Goal: Task Accomplishment & Management: Complete application form

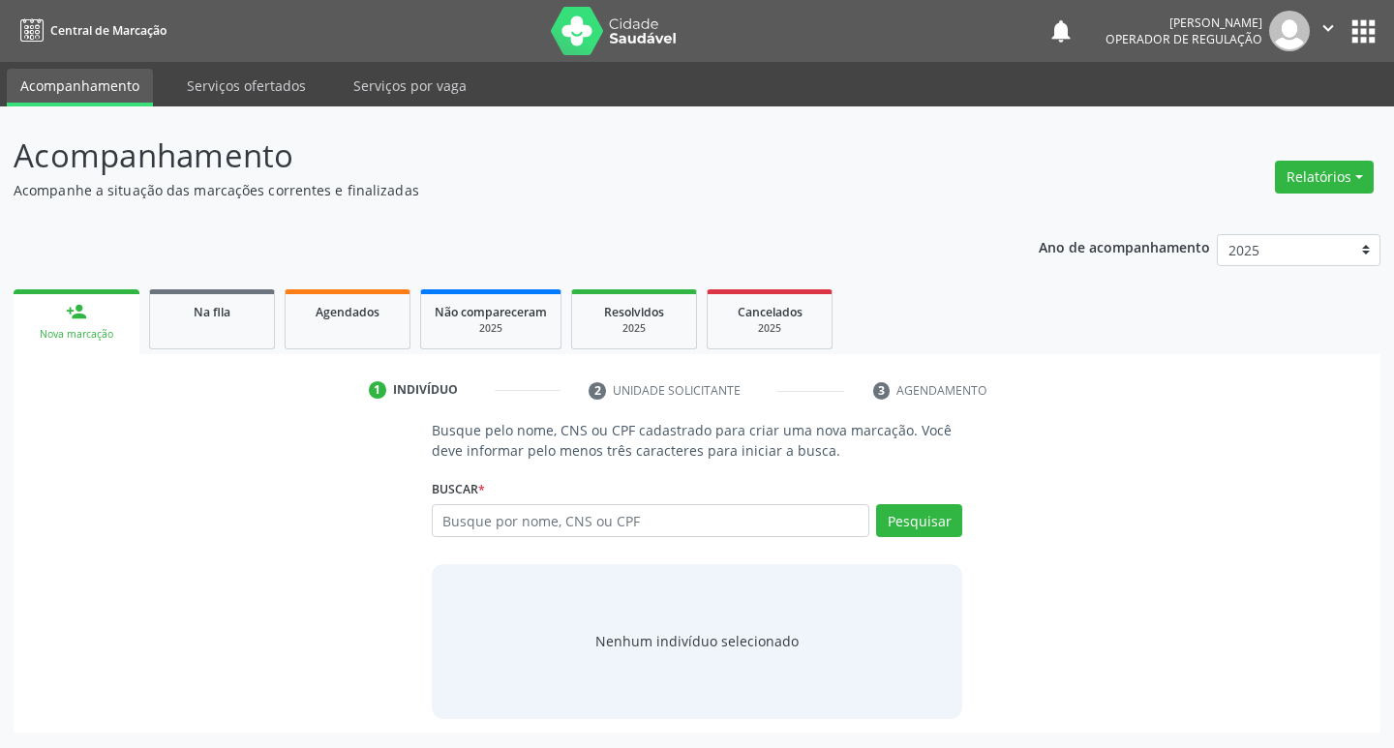
click at [568, 524] on input "text" at bounding box center [651, 520] width 438 height 33
type input "705401476134695"
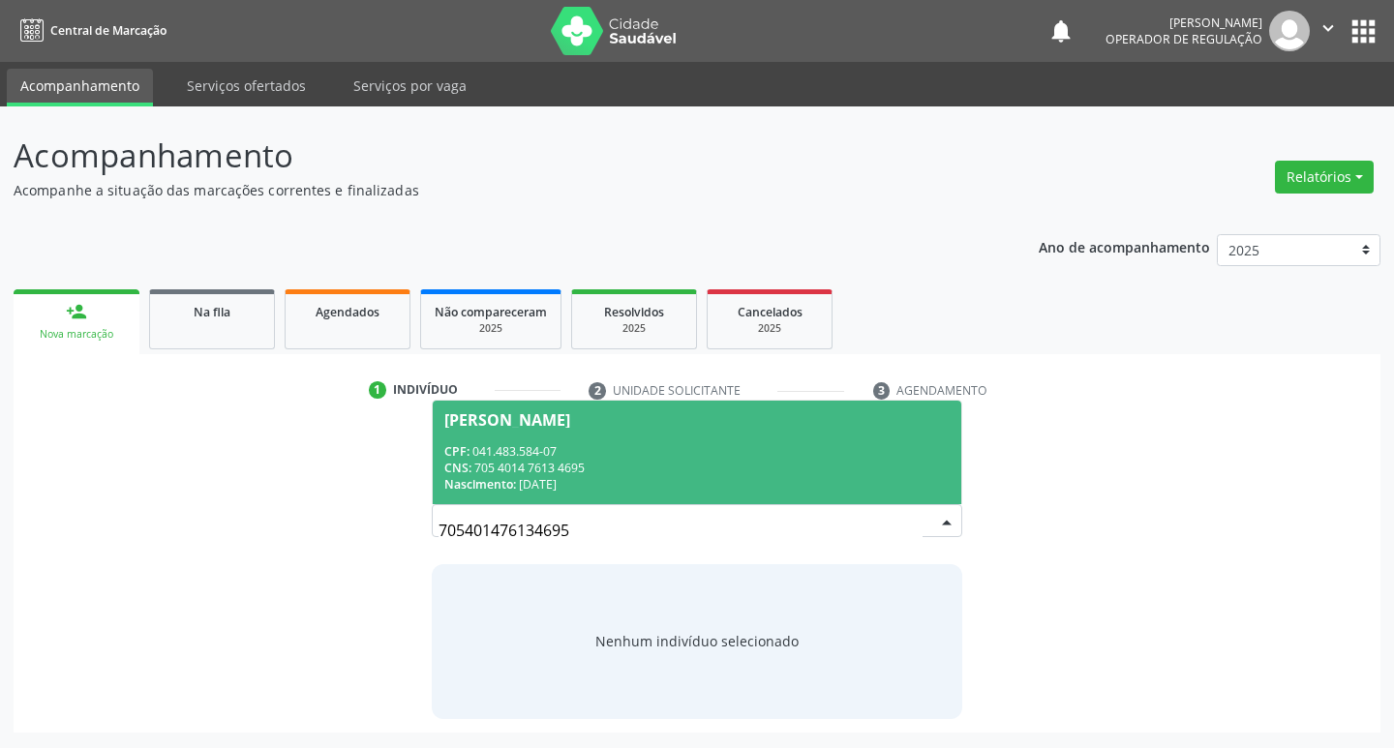
click at [690, 443] on div "CPF: 041.483.584-07" at bounding box center [697, 451] width 506 height 16
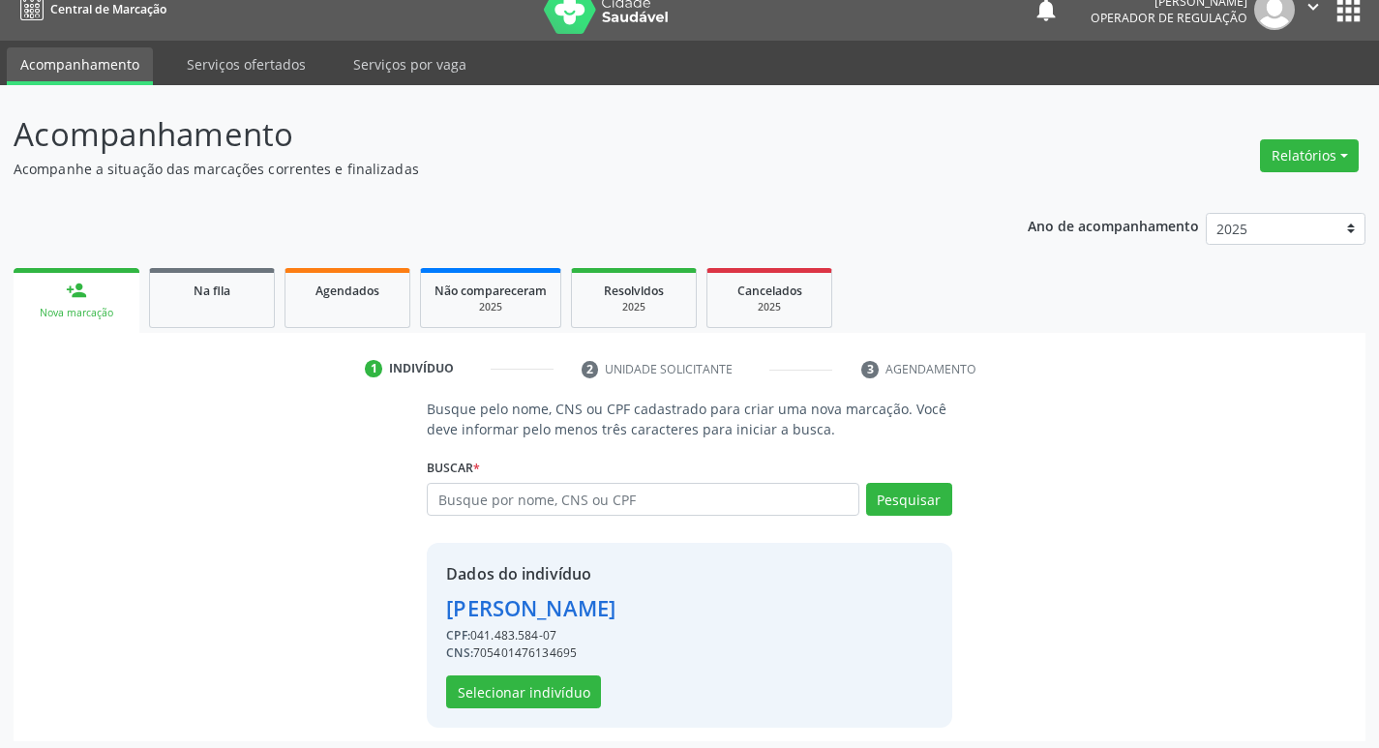
scroll to position [28, 0]
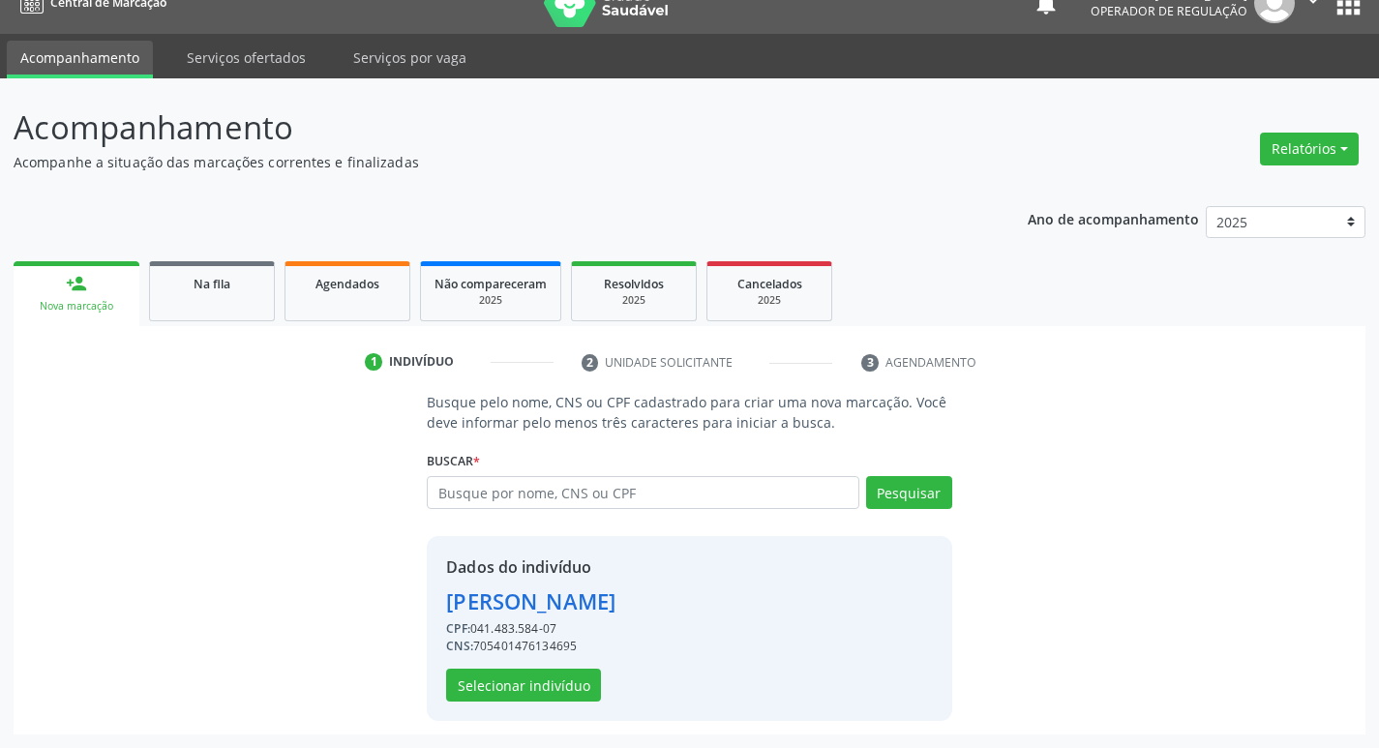
click at [538, 707] on div "Dados do indivíduo [PERSON_NAME] CPF: 041.483.584-07 CNS: 705401476134695 Selec…" at bounding box center [689, 628] width 525 height 185
click at [548, 689] on button "Selecionar indivíduo" at bounding box center [523, 685] width 155 height 33
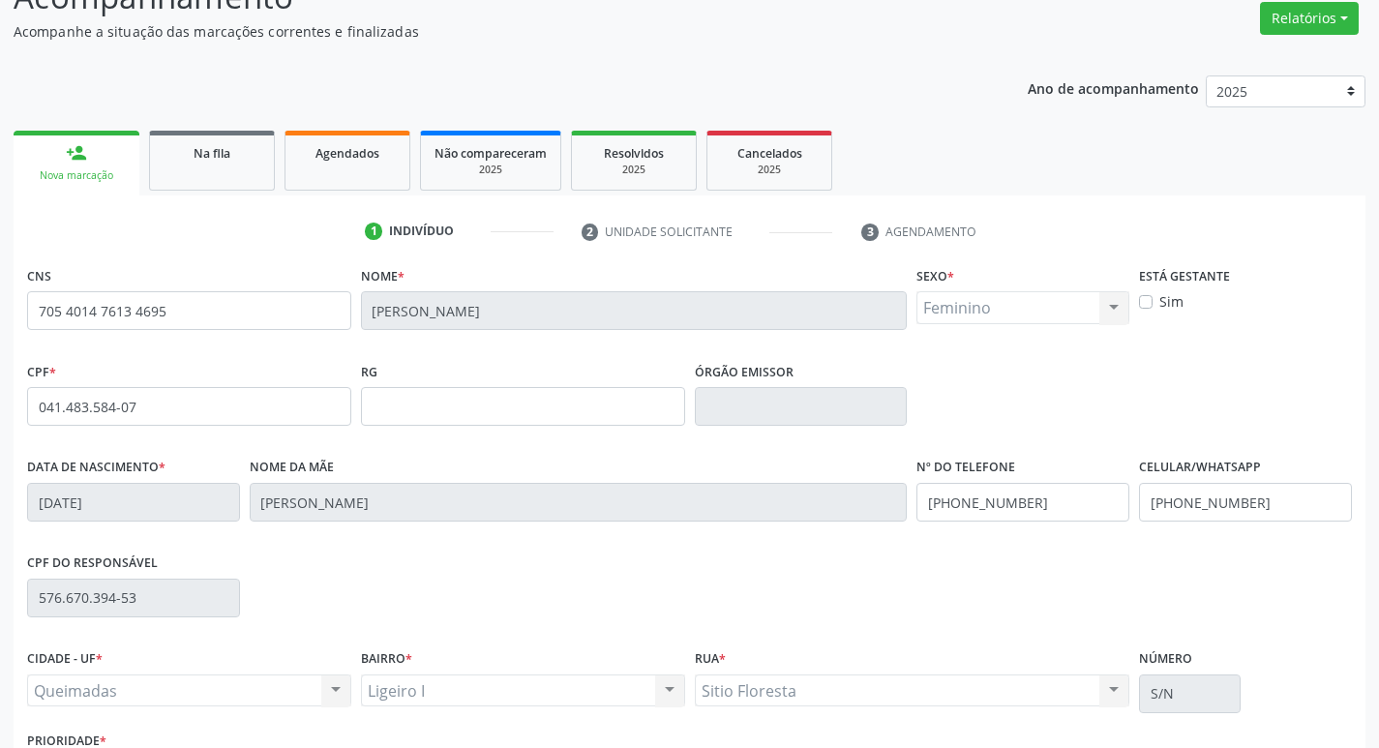
scroll to position [301, 0]
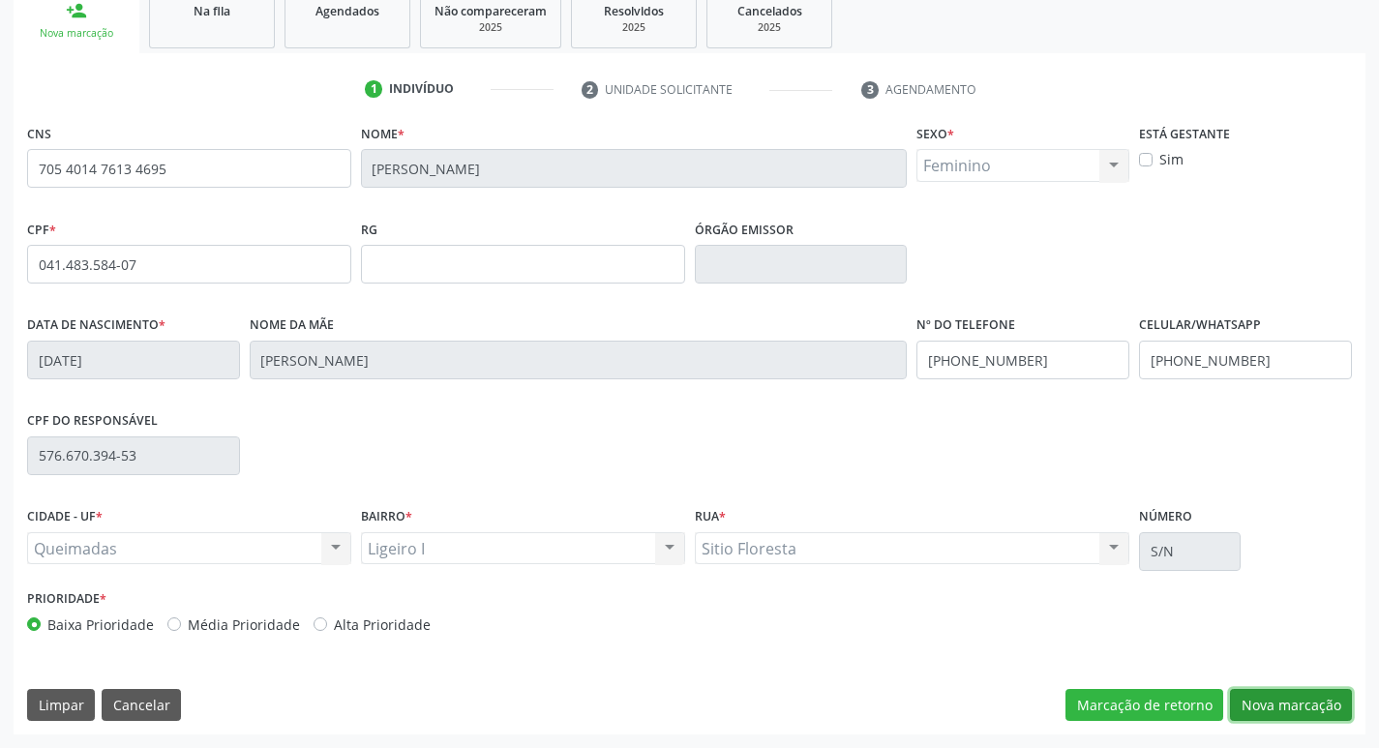
click at [1304, 693] on button "Nova marcação" at bounding box center [1291, 705] width 122 height 33
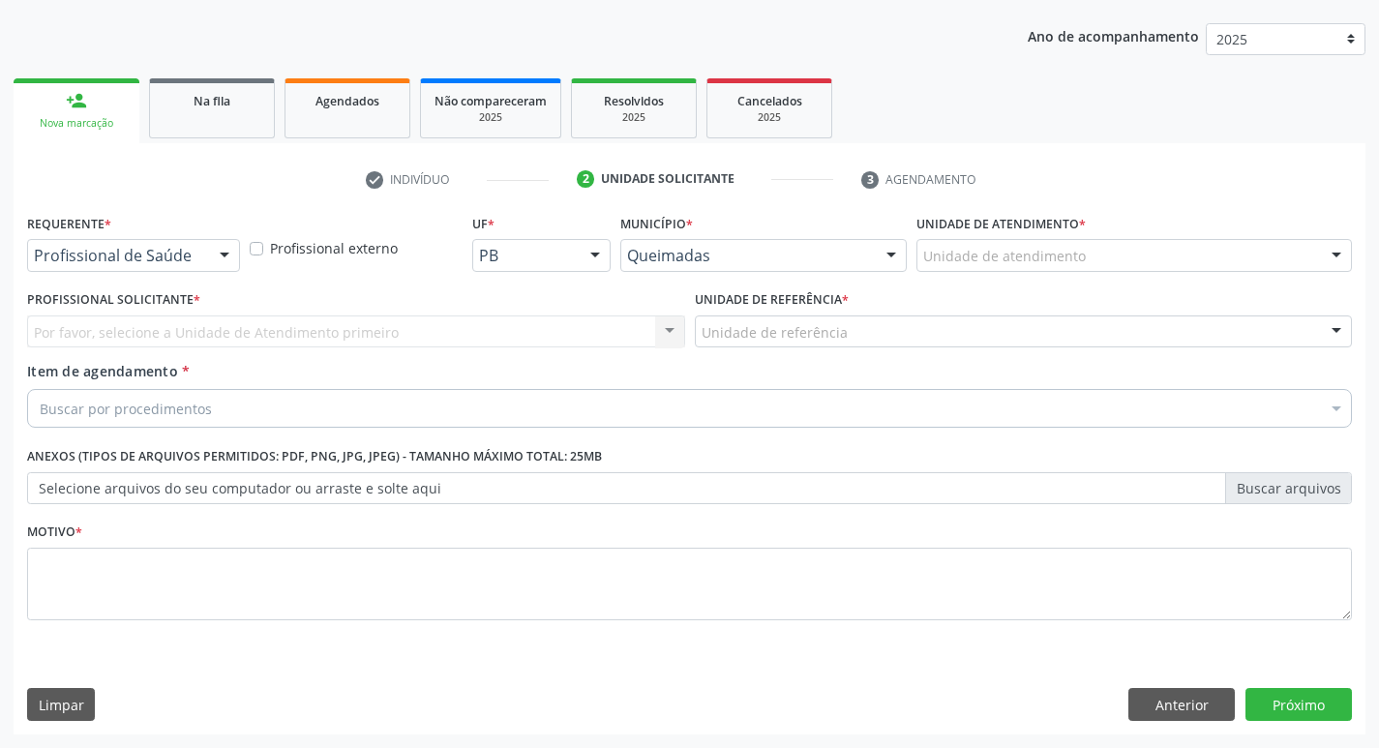
scroll to position [211, 0]
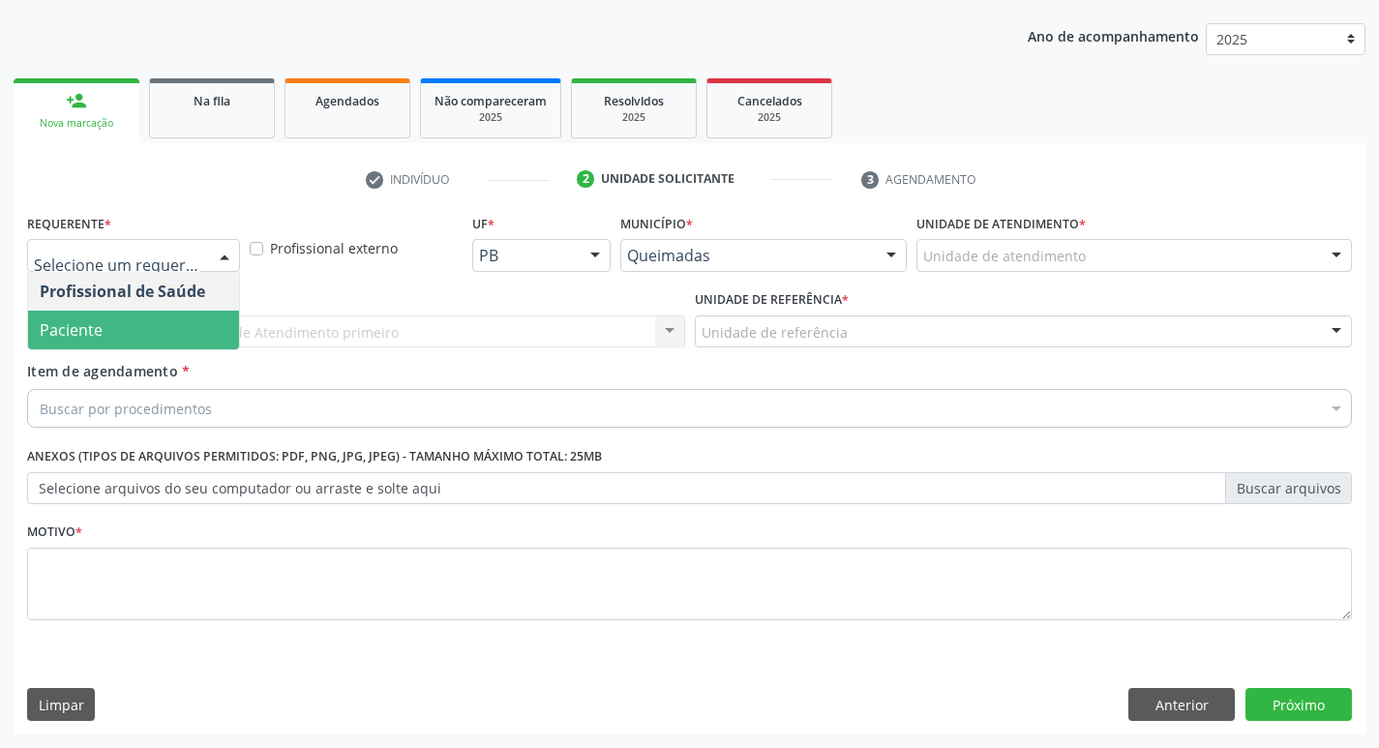
click at [115, 325] on span "Paciente" at bounding box center [133, 330] width 211 height 39
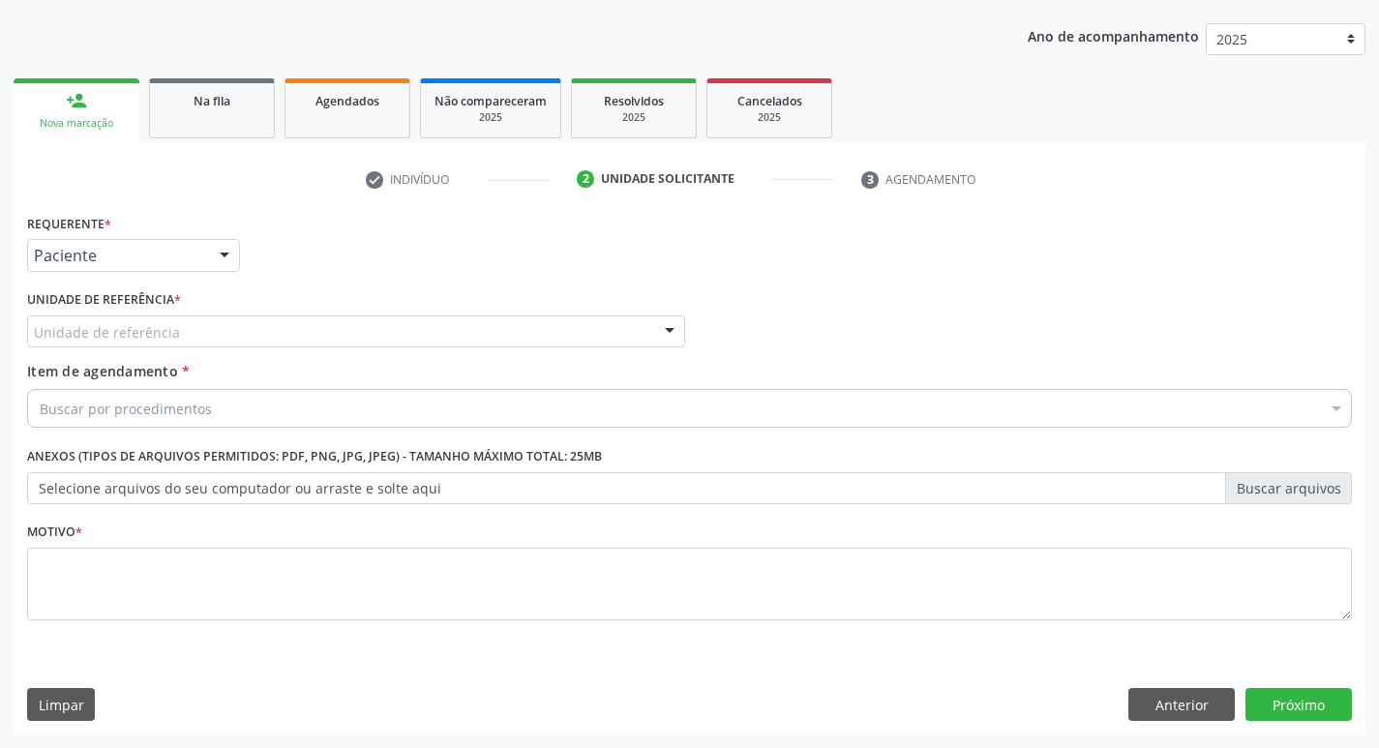
click at [124, 311] on label "Unidade de referência *" at bounding box center [104, 301] width 154 height 30
click at [125, 316] on div "Unidade de referência" at bounding box center [356, 332] width 658 height 33
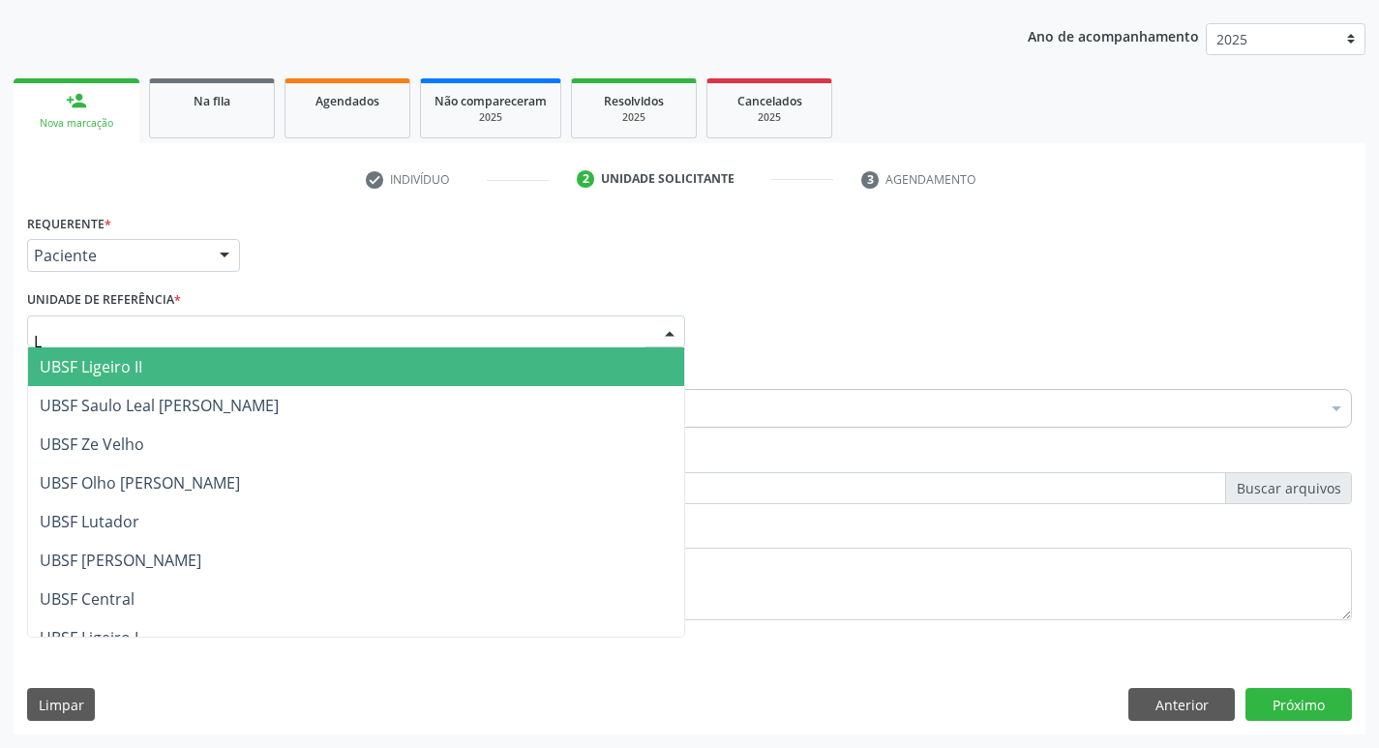
type input "LI"
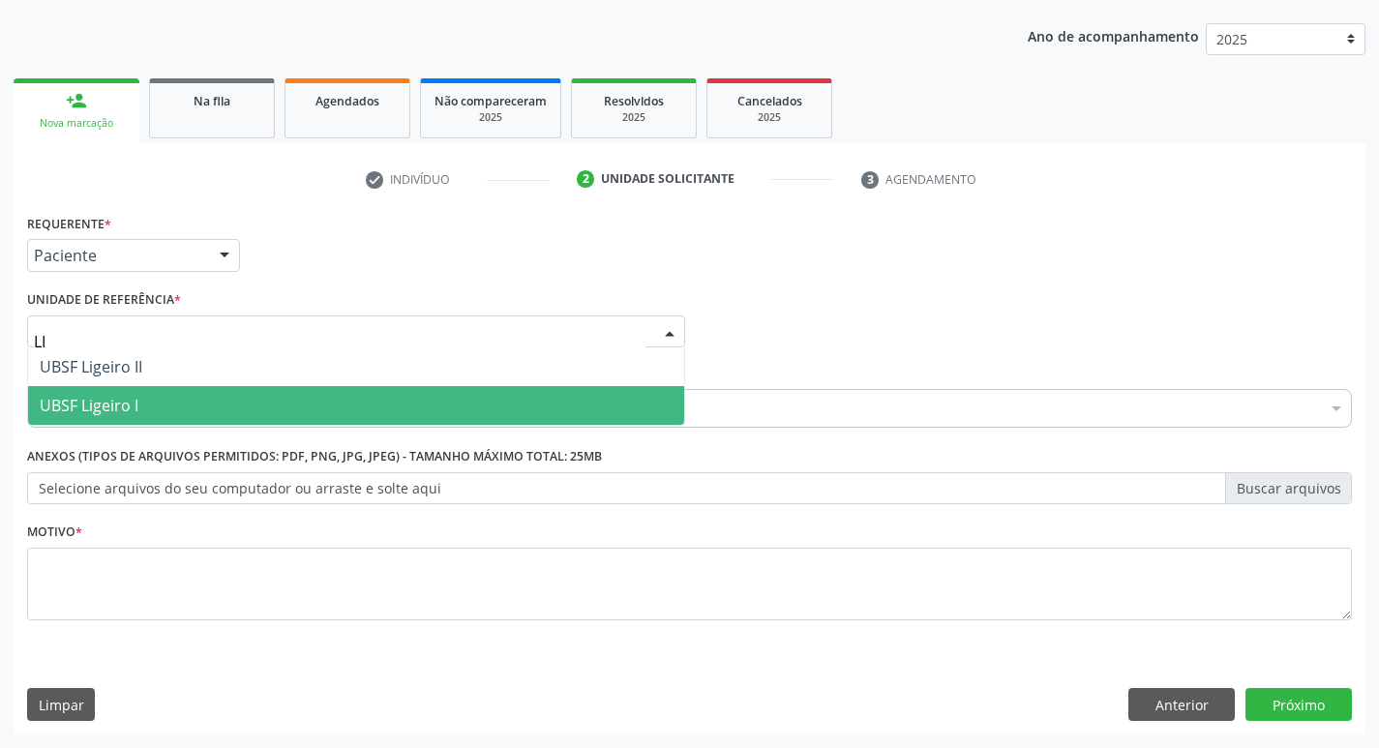
click at [139, 389] on span "UBSF Ligeiro I" at bounding box center [356, 405] width 656 height 39
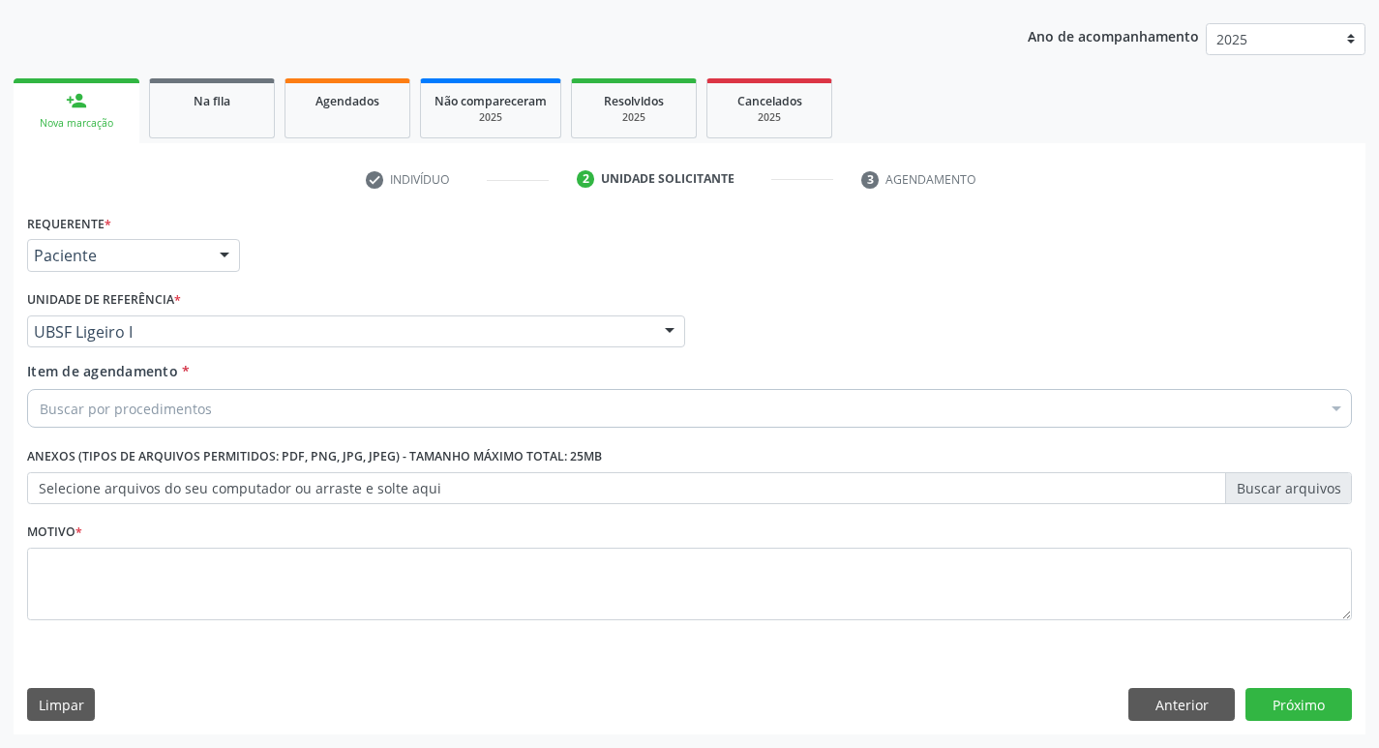
click at [130, 423] on div "Buscar por procedimentos" at bounding box center [689, 408] width 1325 height 39
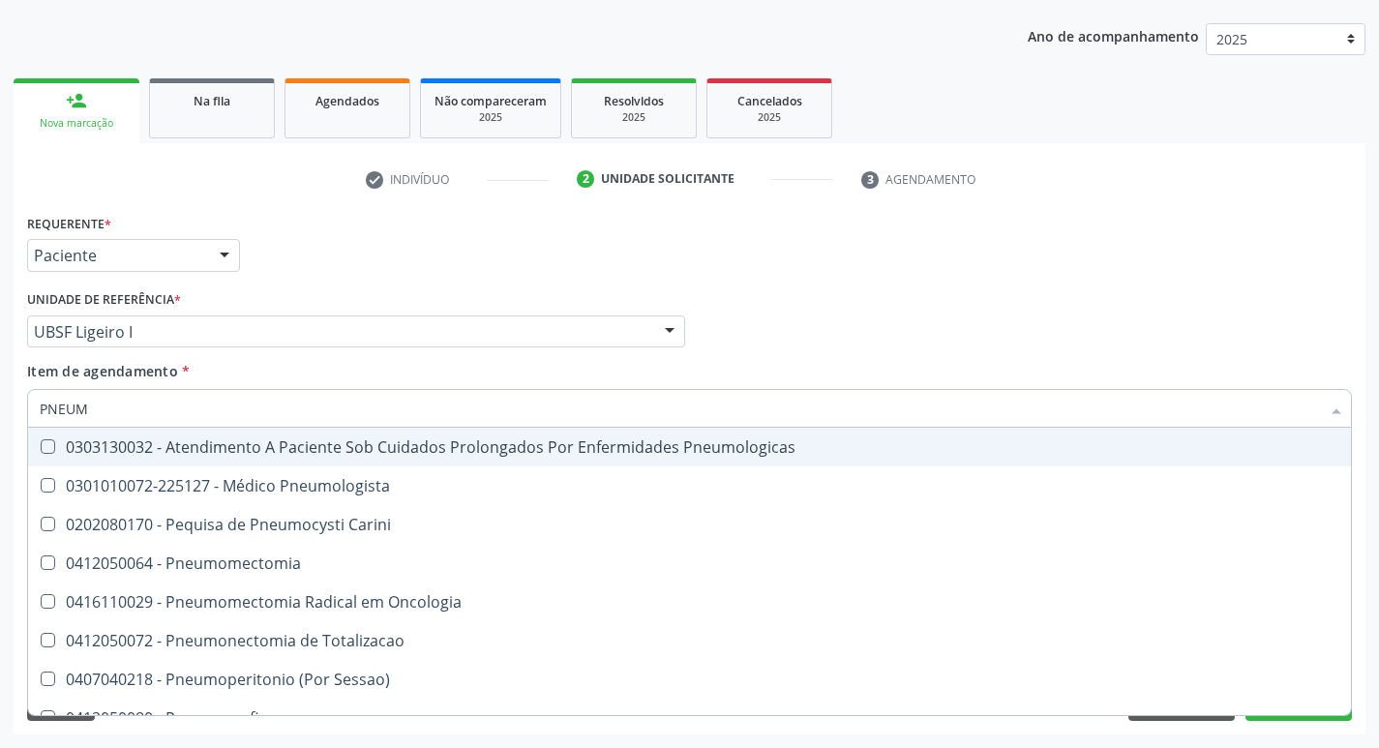
type input "PNEUMO"
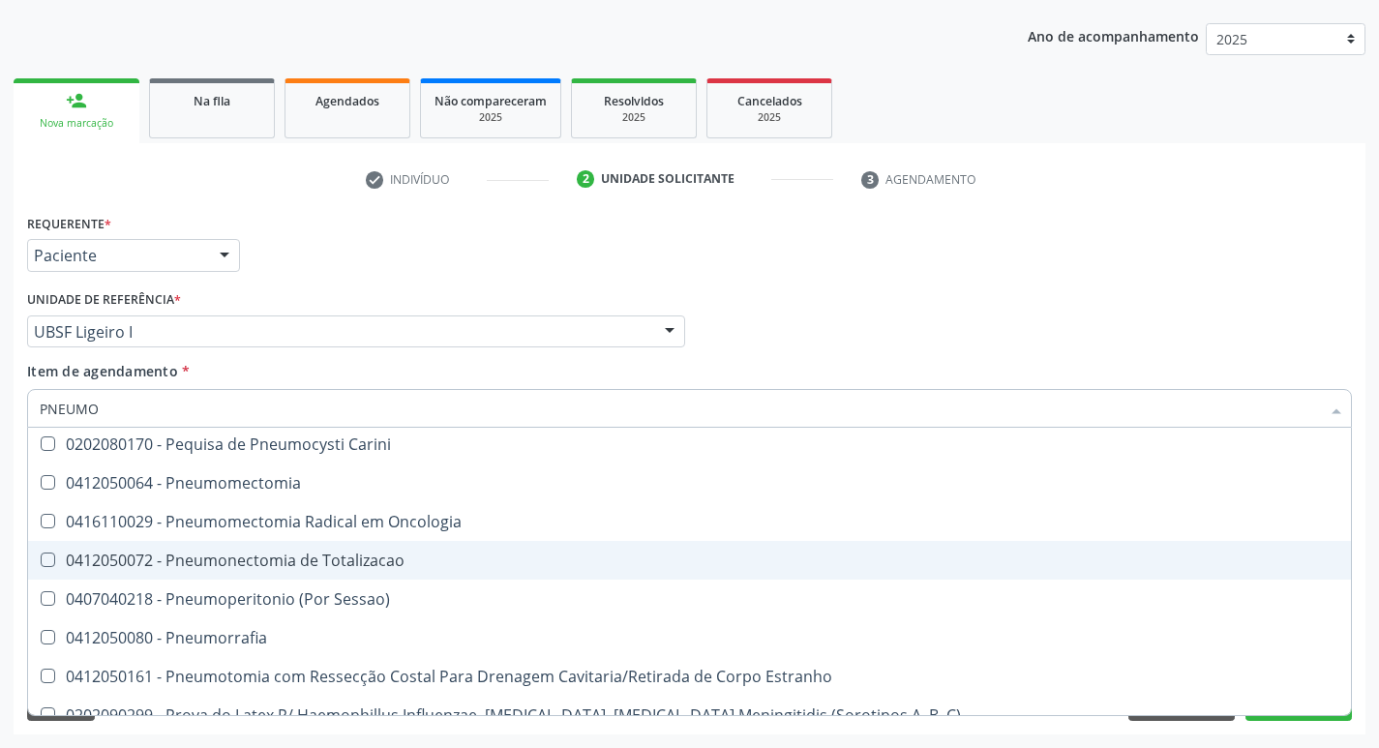
scroll to position [0, 0]
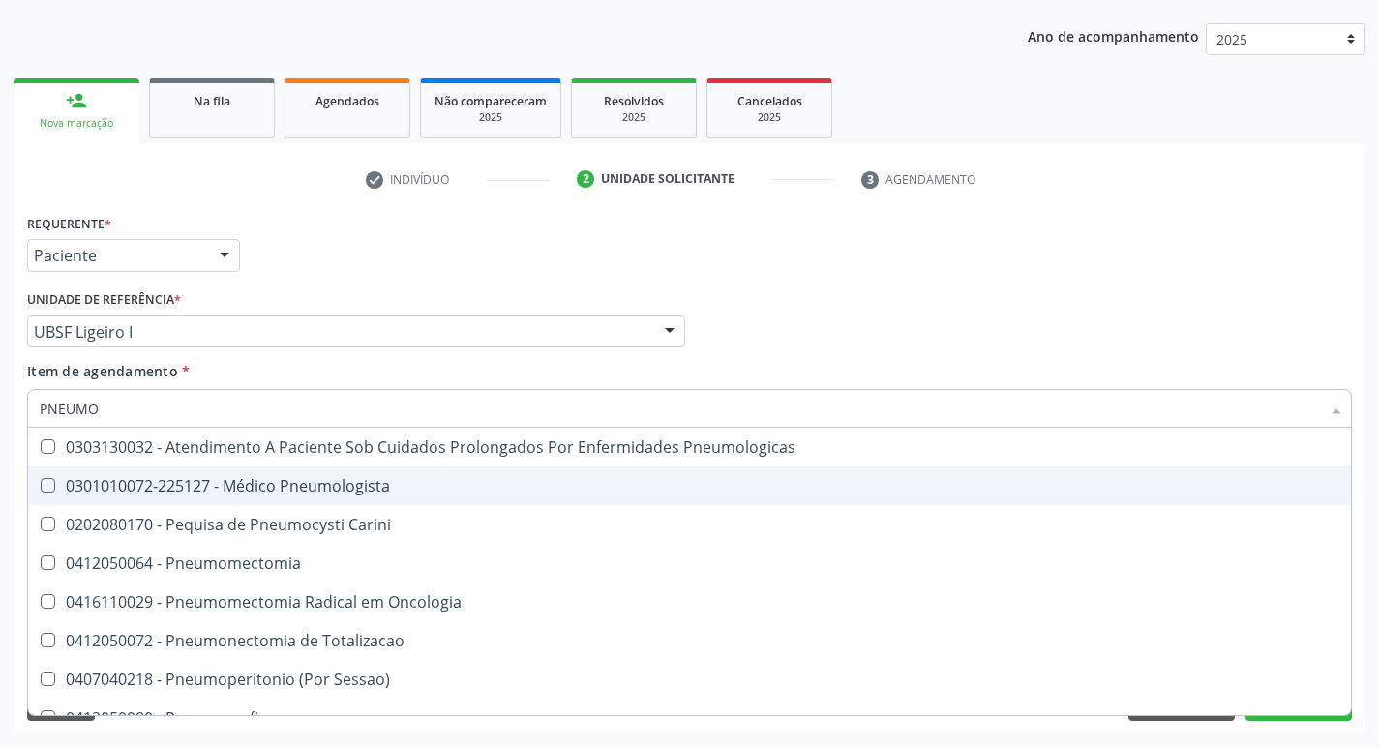
click at [369, 478] on div "0301010072-225127 - Médico Pneumologista" at bounding box center [690, 485] width 1300 height 15
checkbox Pneumologista "true"
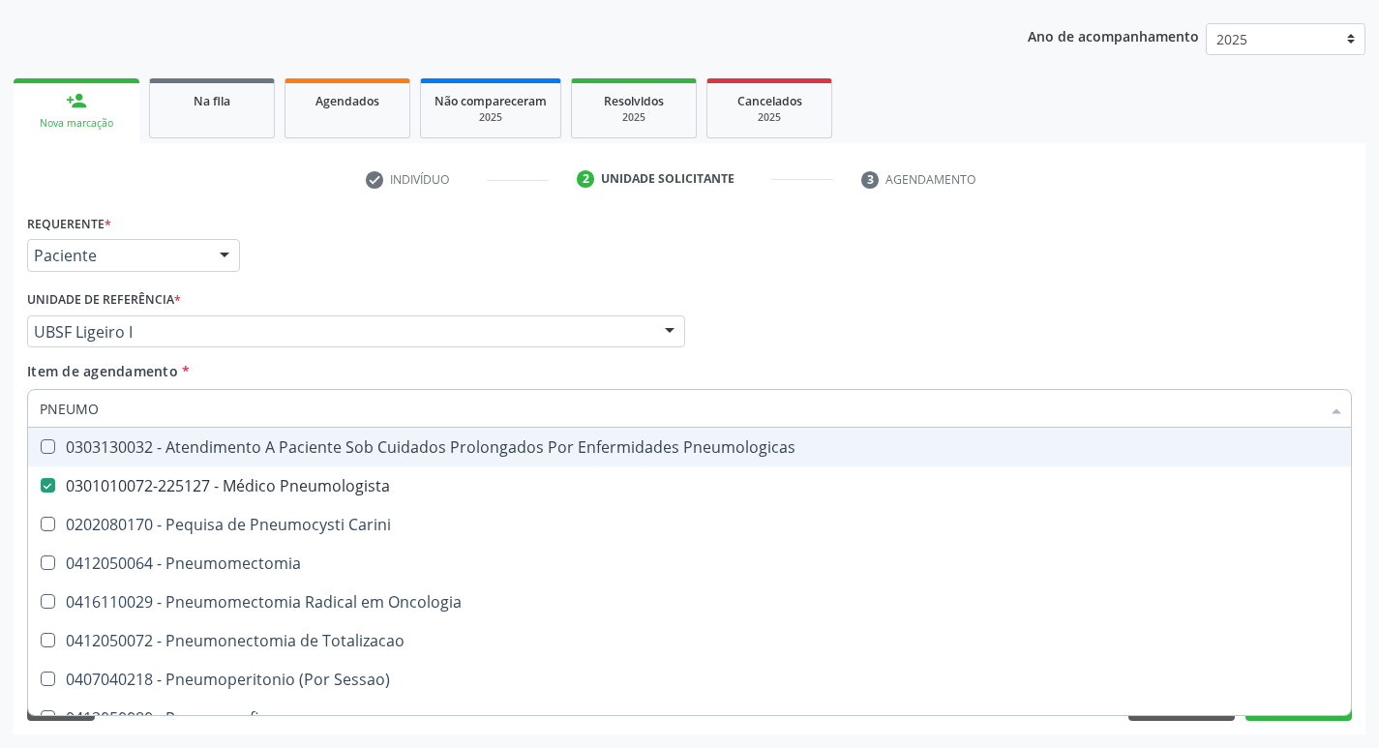
click at [408, 257] on div "Requerente * Paciente Profissional de Saúde Paciente Nenhum resultado encontrad…" at bounding box center [689, 246] width 1335 height 75
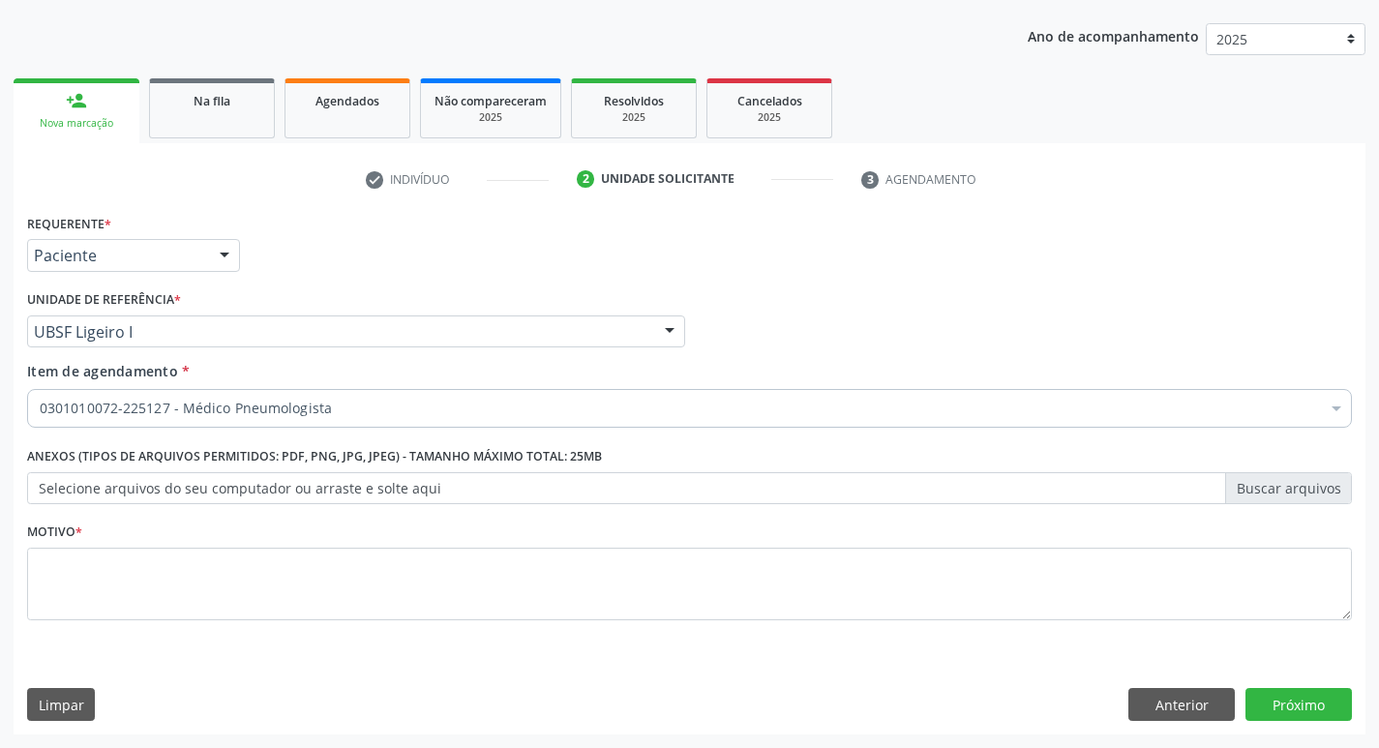
click at [196, 546] on div "Motivo *" at bounding box center [689, 569] width 1325 height 103
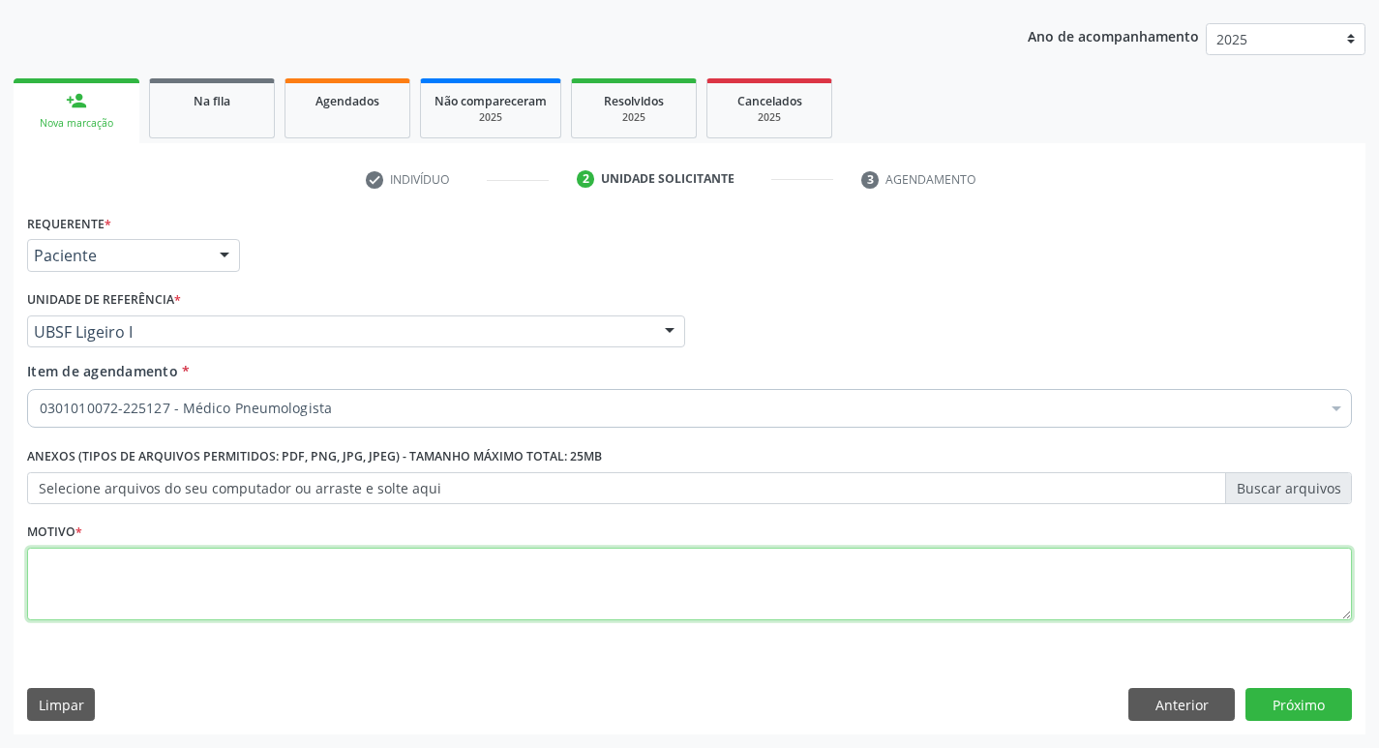
click at [199, 548] on textarea at bounding box center [689, 585] width 1325 height 74
type textarea "AVALIAÇÃO"
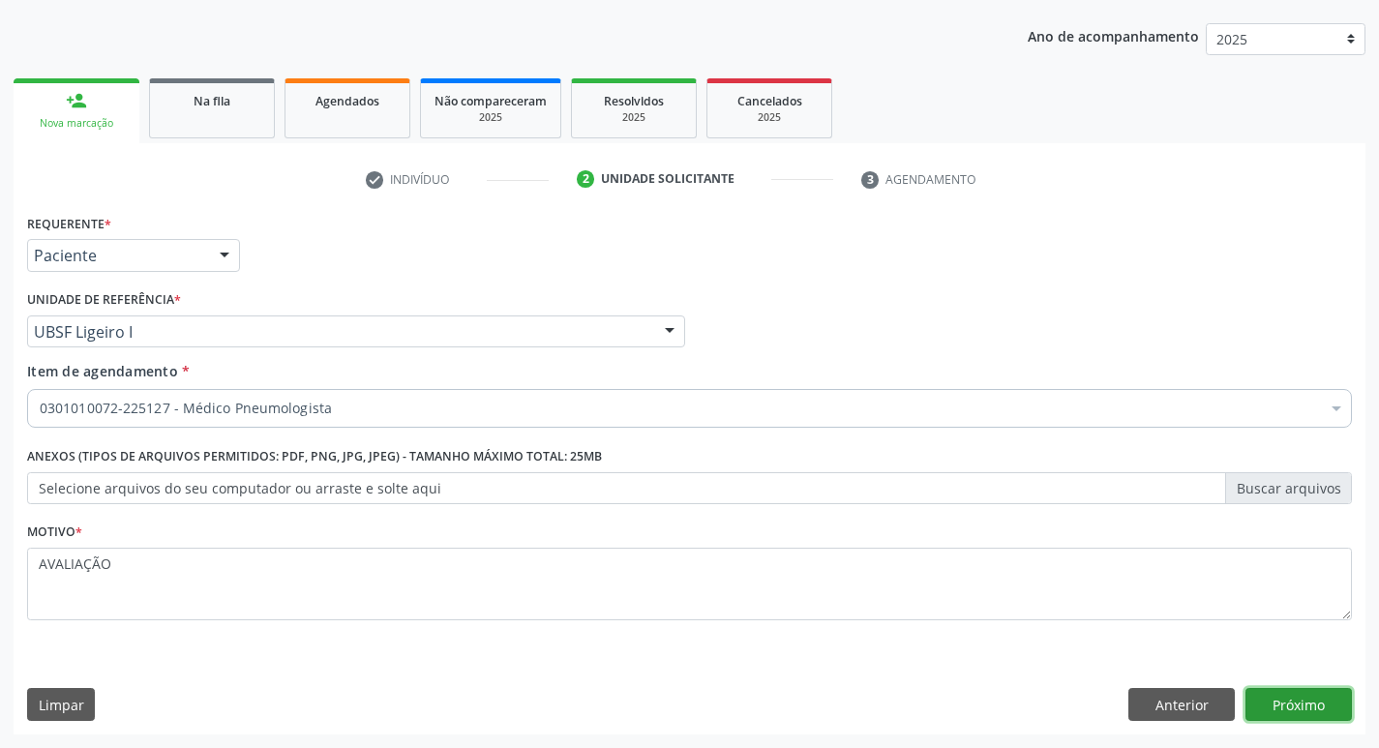
click at [1295, 707] on button "Próximo" at bounding box center [1299, 704] width 106 height 33
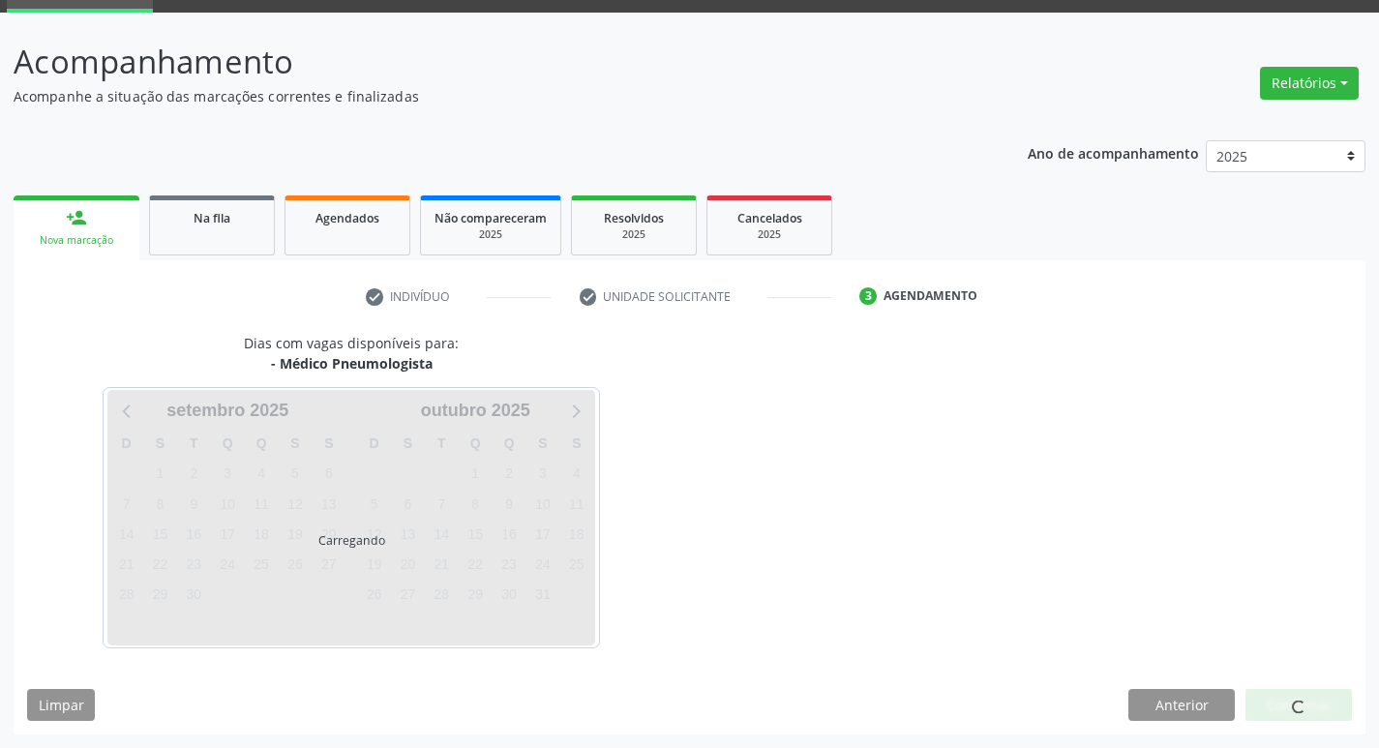
scroll to position [94, 0]
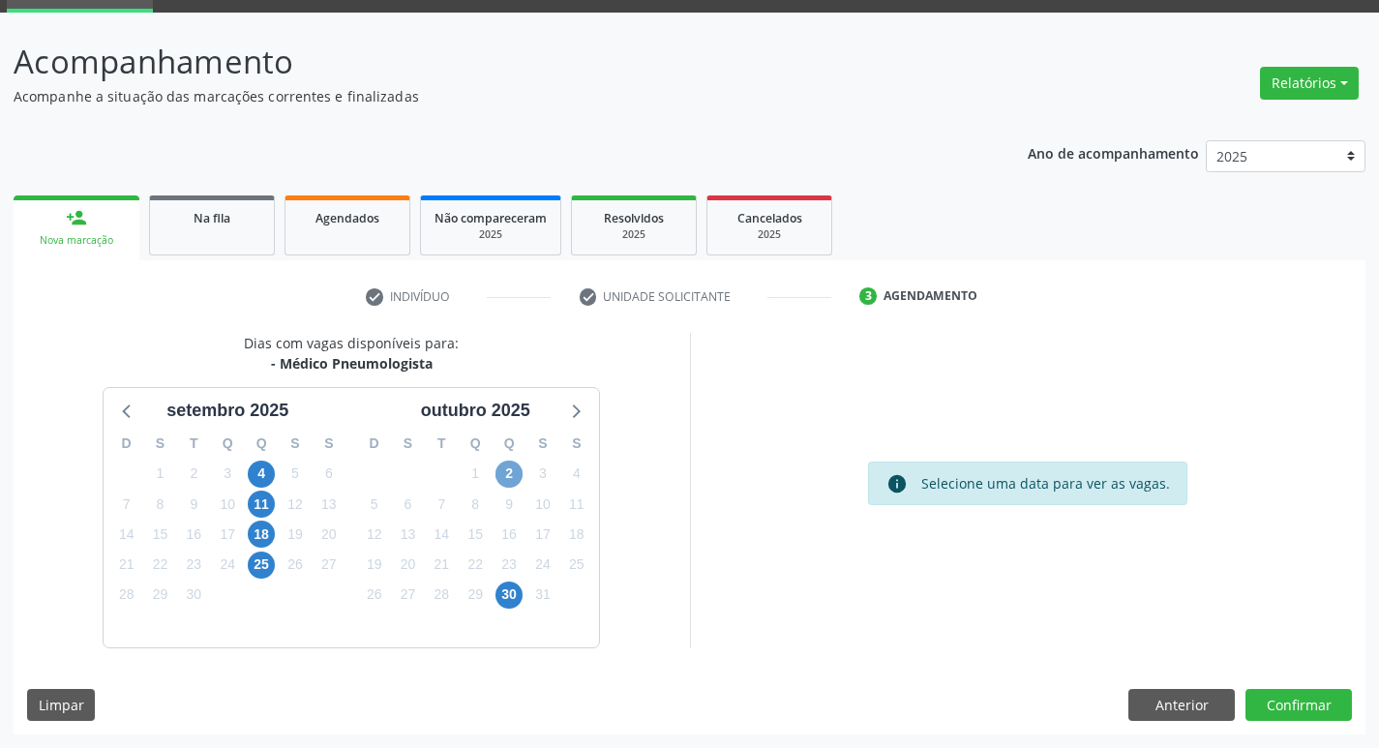
click at [508, 469] on span "2" at bounding box center [509, 474] width 27 height 27
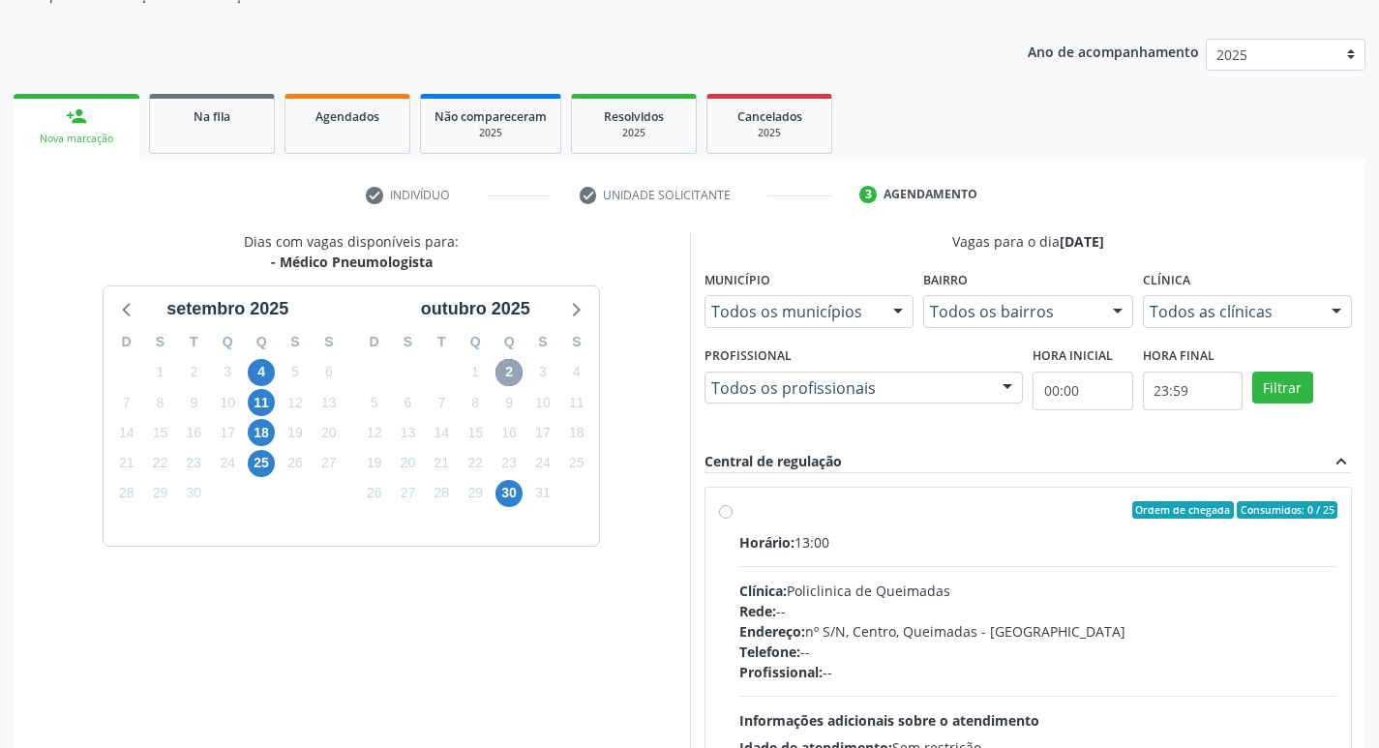
scroll to position [374, 0]
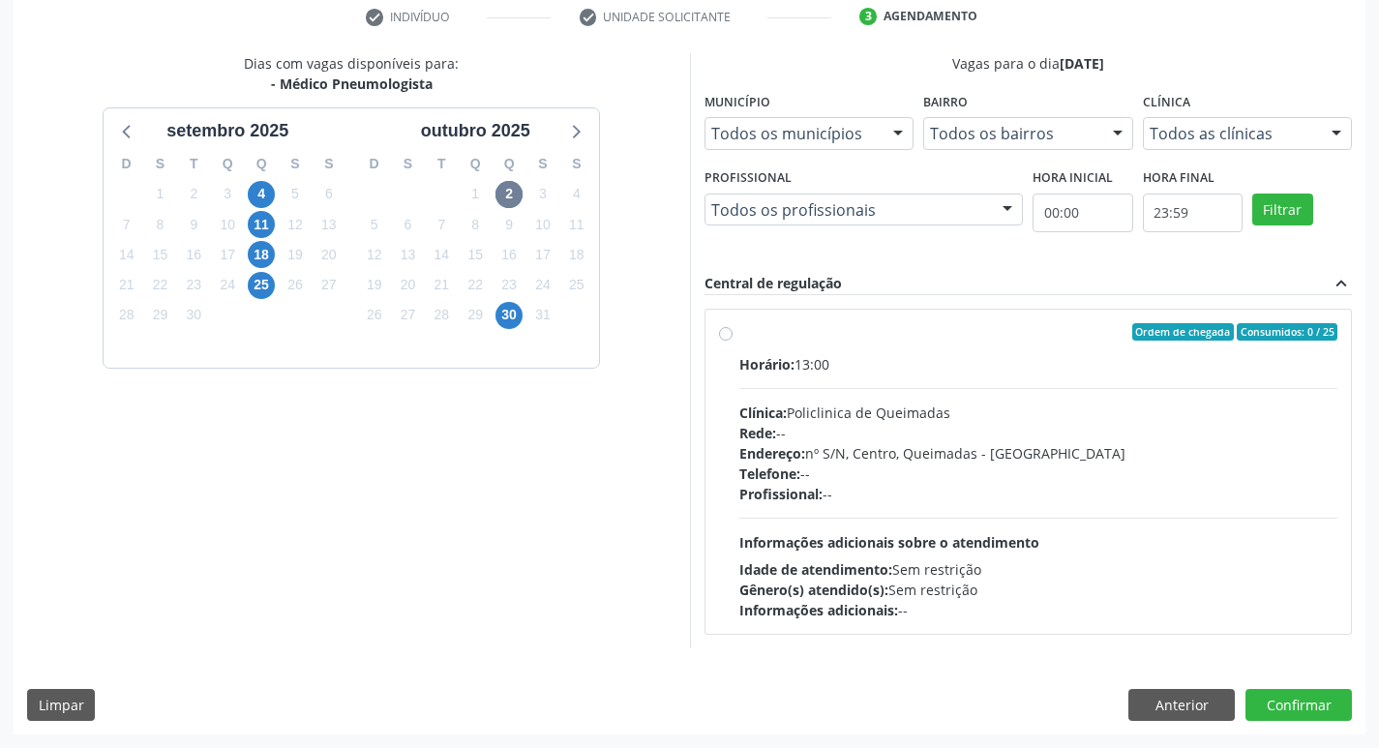
drag, startPoint x: 907, startPoint y: 353, endPoint x: 0, endPoint y: 51, distance: 955.8
click at [905, 352] on label "Ordem de chegada Consumidos: 0 / 25 Horário: 13:00 Clínica: Policlinica de Quei…" at bounding box center [1038, 471] width 599 height 297
click at [733, 341] on input "Ordem de chegada Consumidos: 0 / 25 Horário: 13:00 Clínica: Policlinica de Quei…" at bounding box center [726, 331] width 14 height 17
radio input "true"
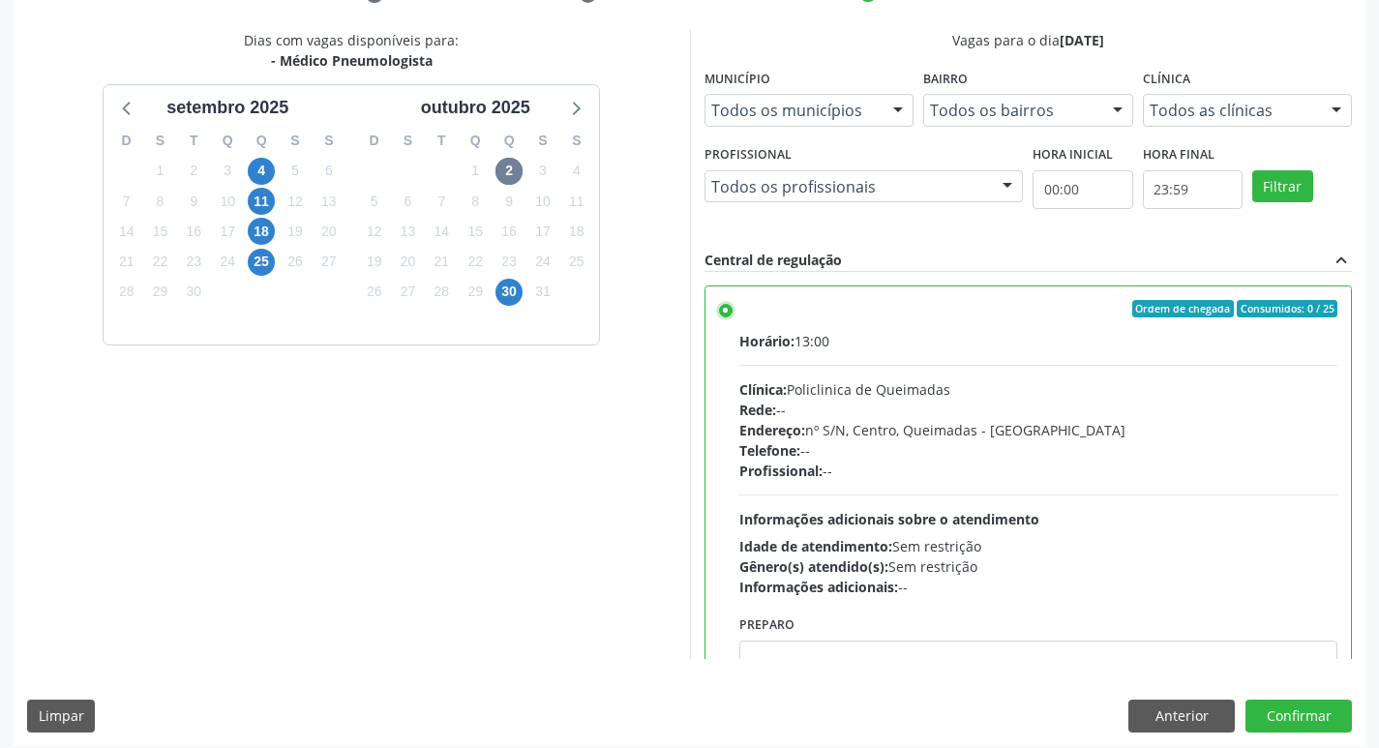
scroll to position [408, 0]
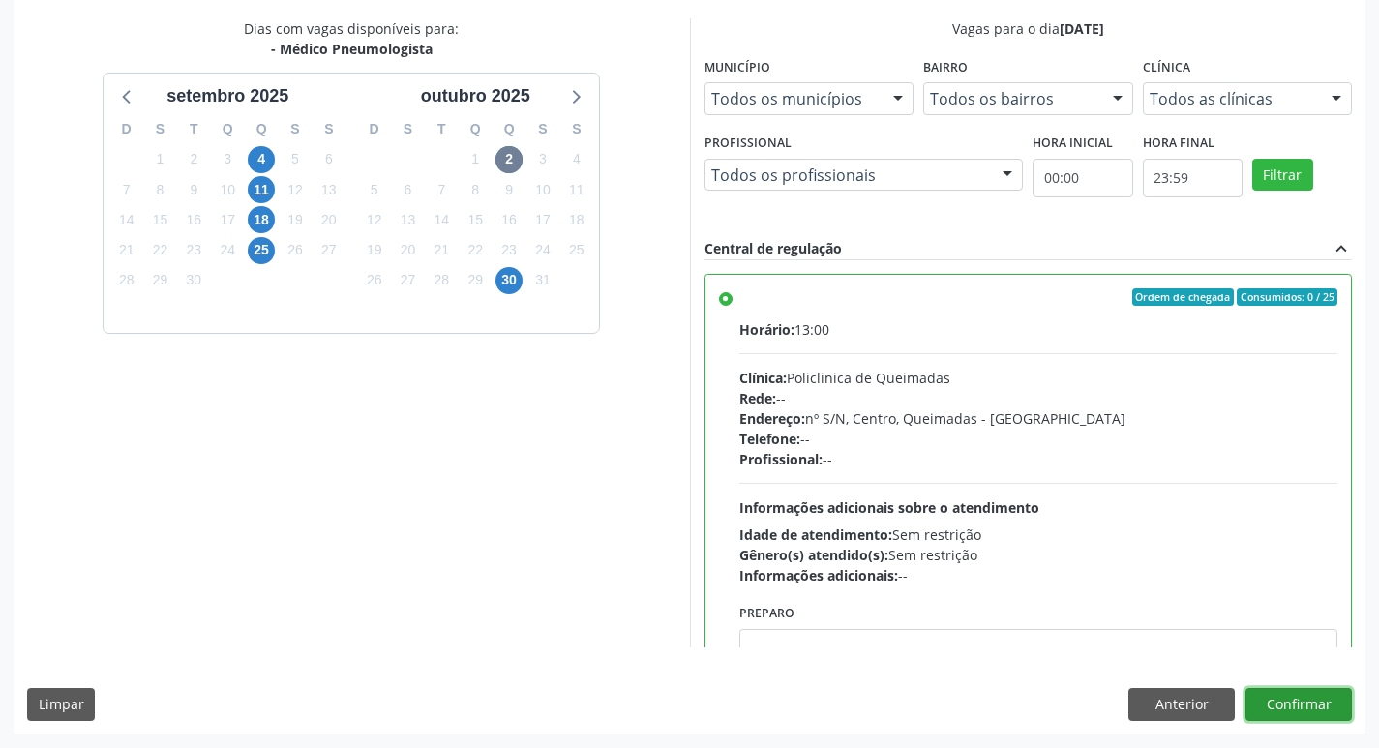
click at [1312, 706] on button "Confirmar" at bounding box center [1299, 704] width 106 height 33
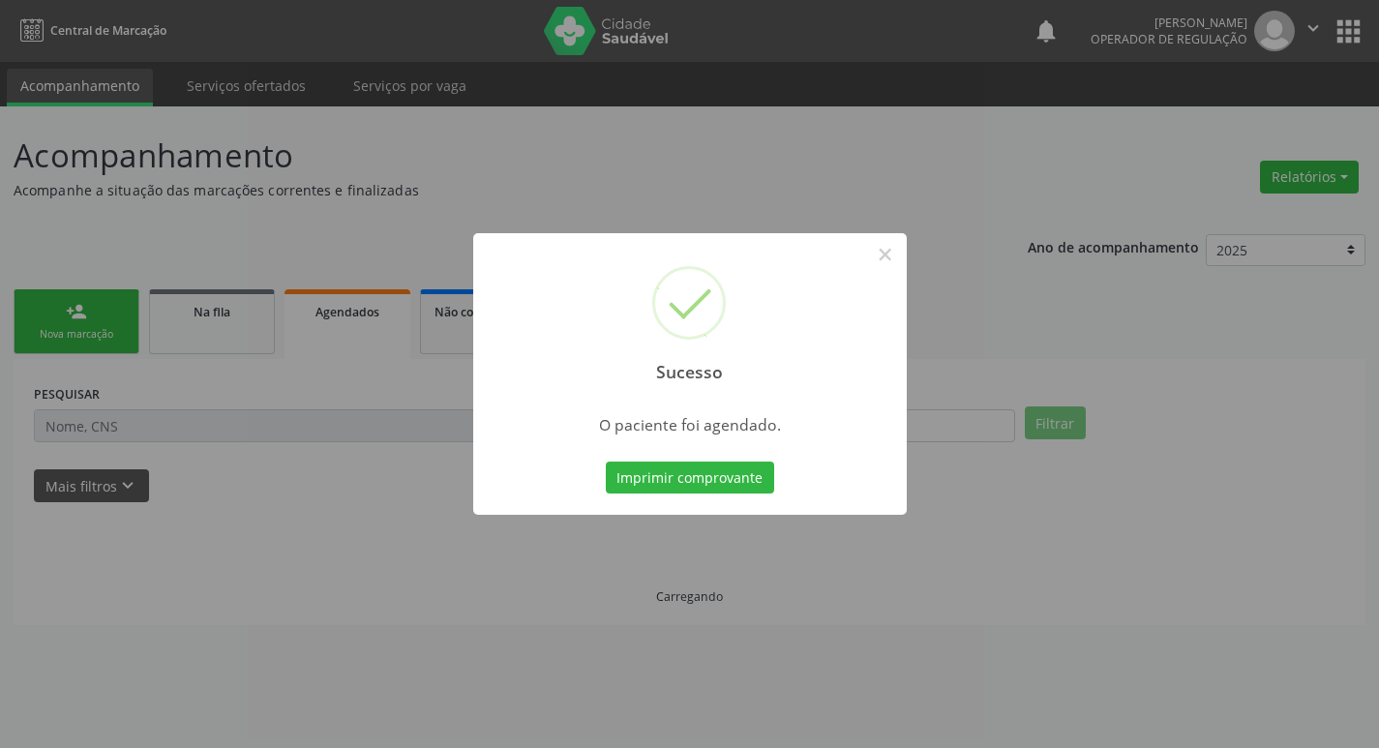
scroll to position [0, 0]
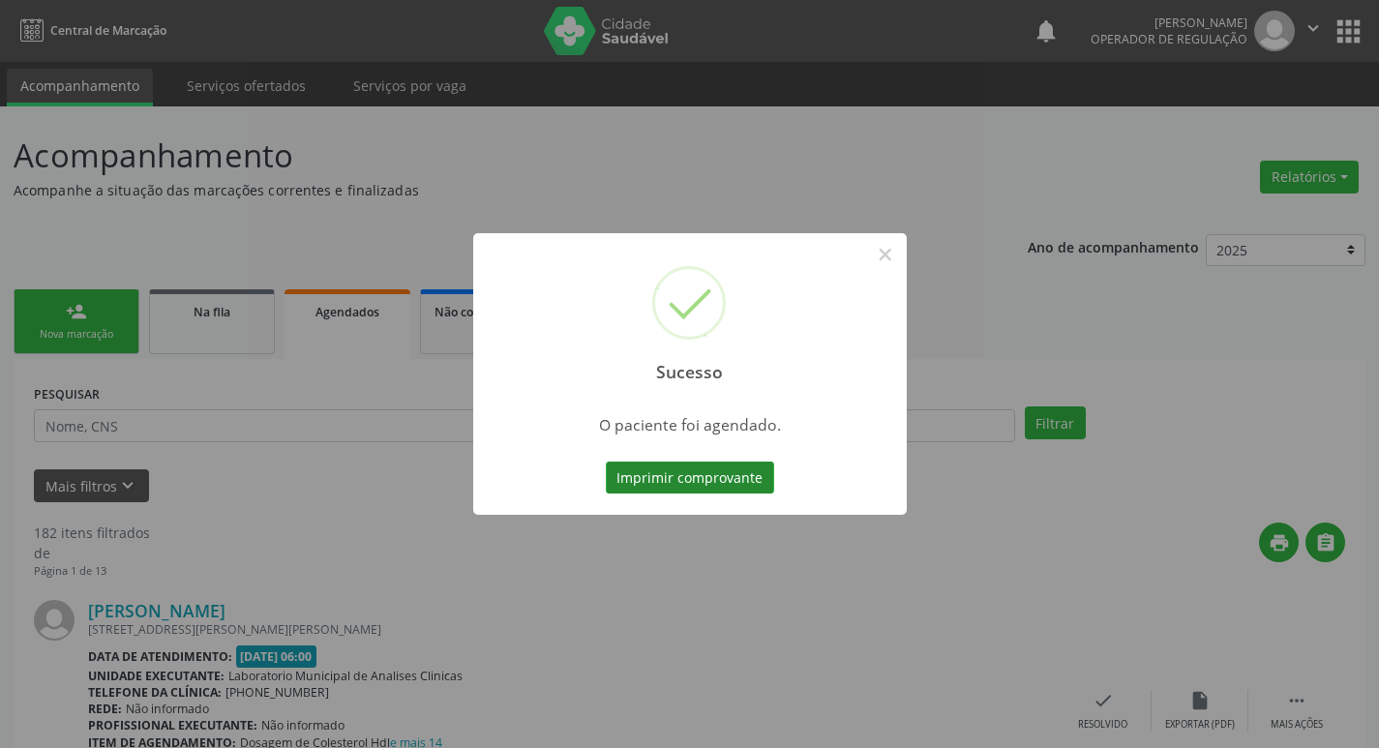
click at [707, 476] on button "Imprimir comprovante" at bounding box center [690, 478] width 168 height 33
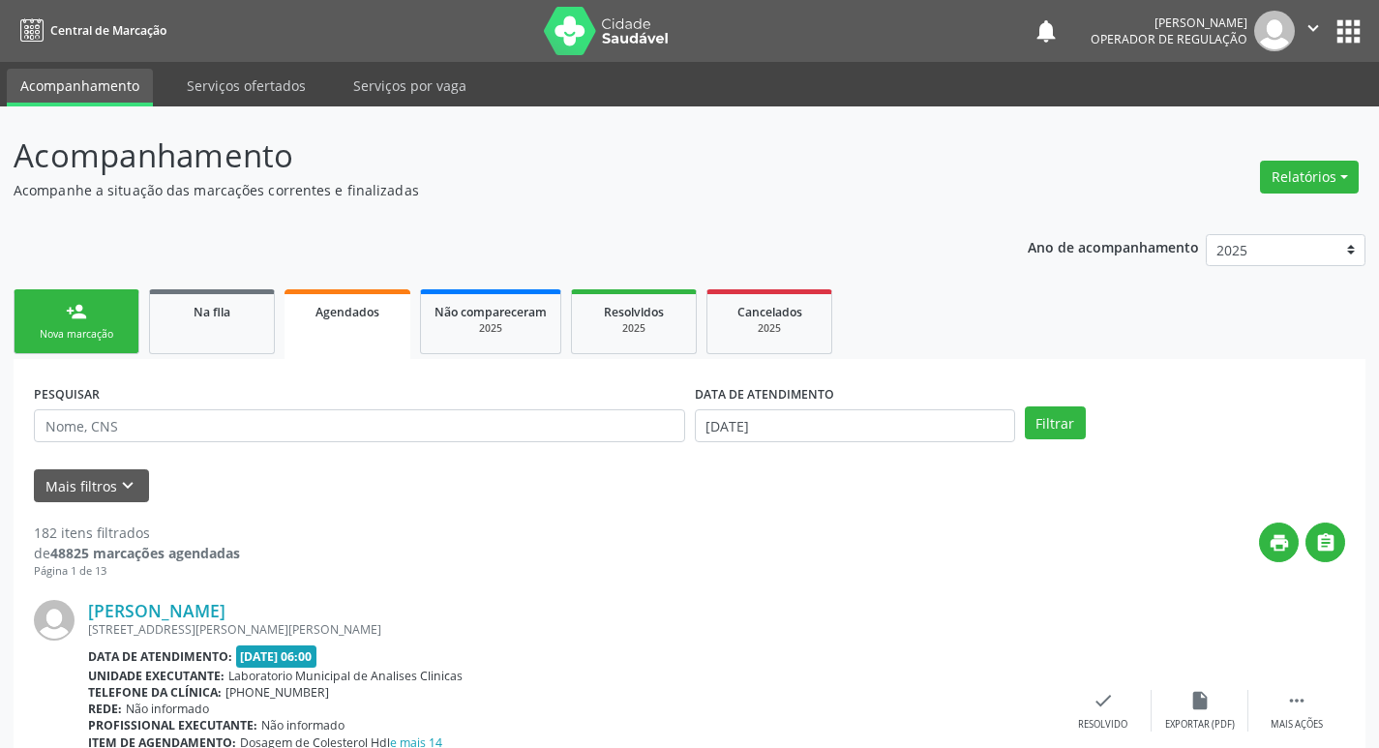
click at [80, 303] on div "person_add" at bounding box center [76, 311] width 21 height 21
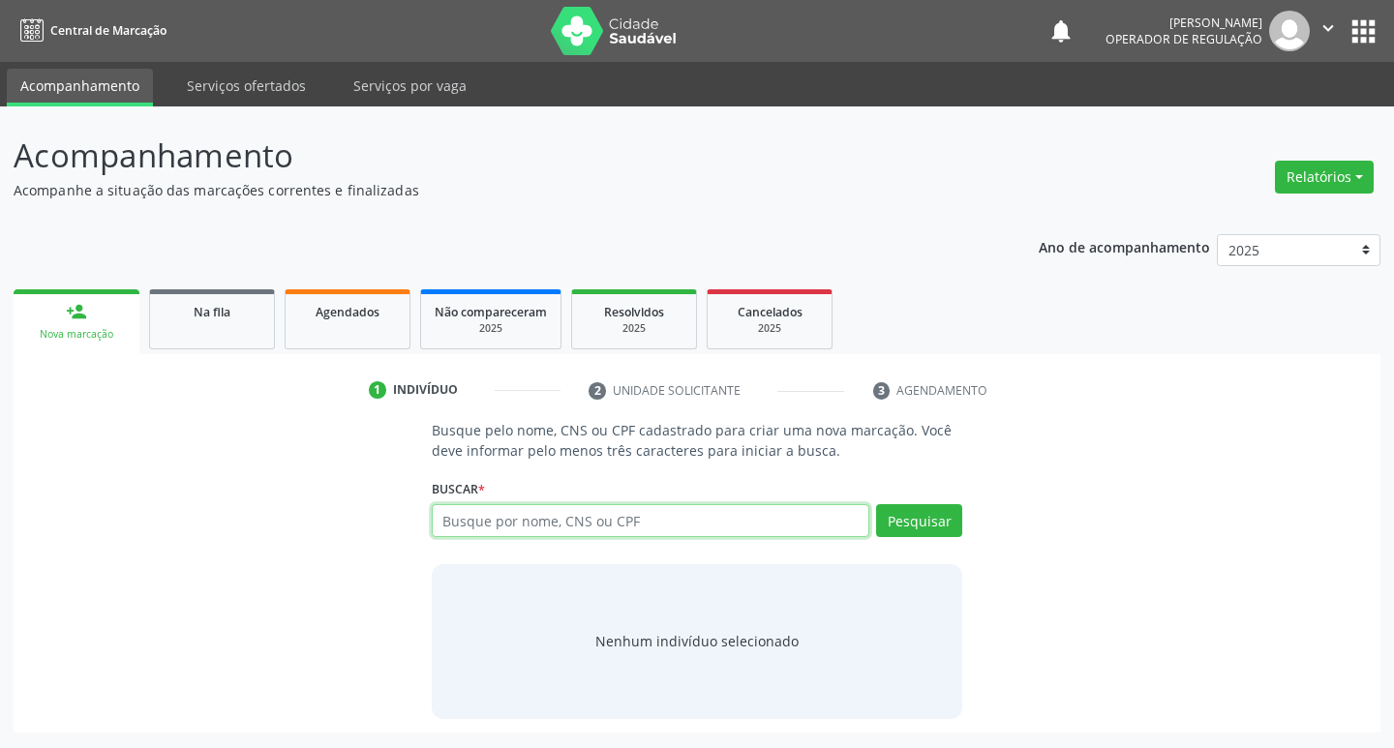
click at [506, 527] on input "text" at bounding box center [651, 520] width 438 height 33
type input "704006358495167"
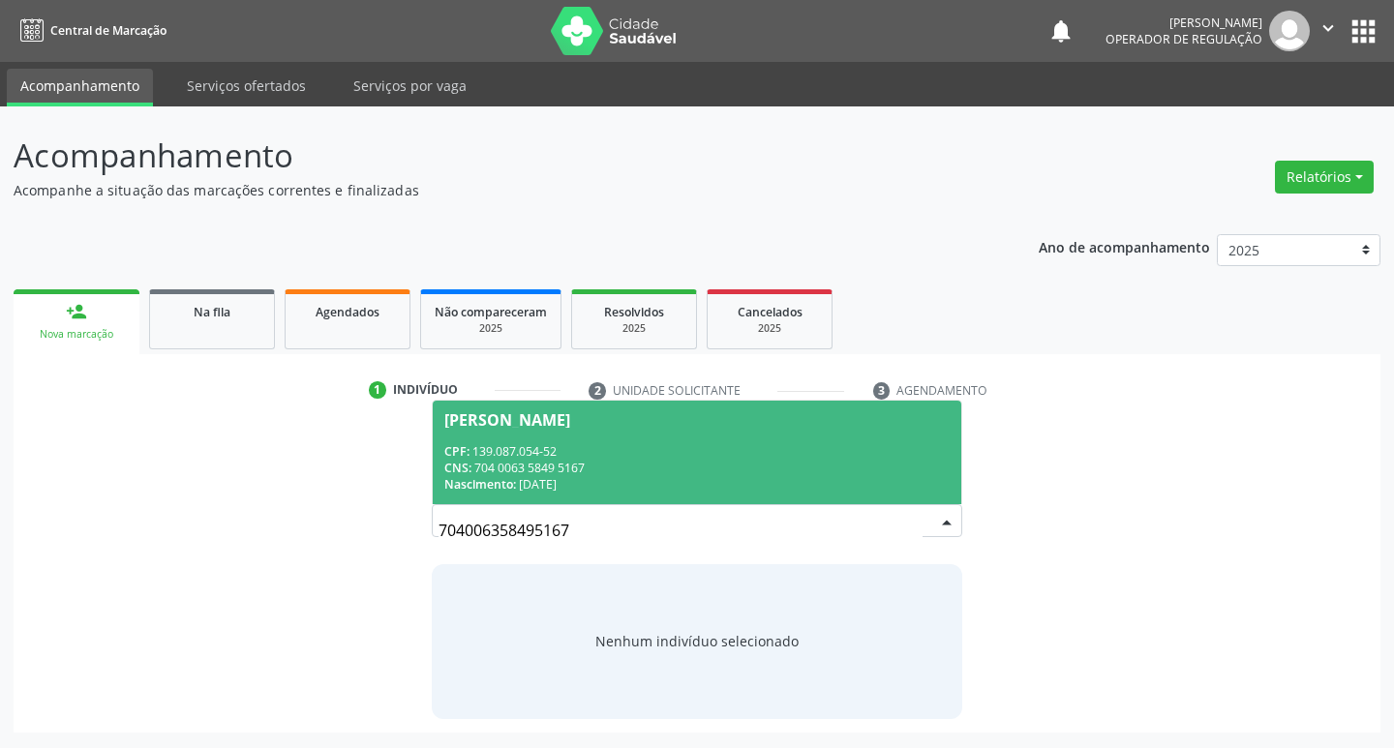
click at [570, 423] on div "[PERSON_NAME]" at bounding box center [507, 419] width 126 height 15
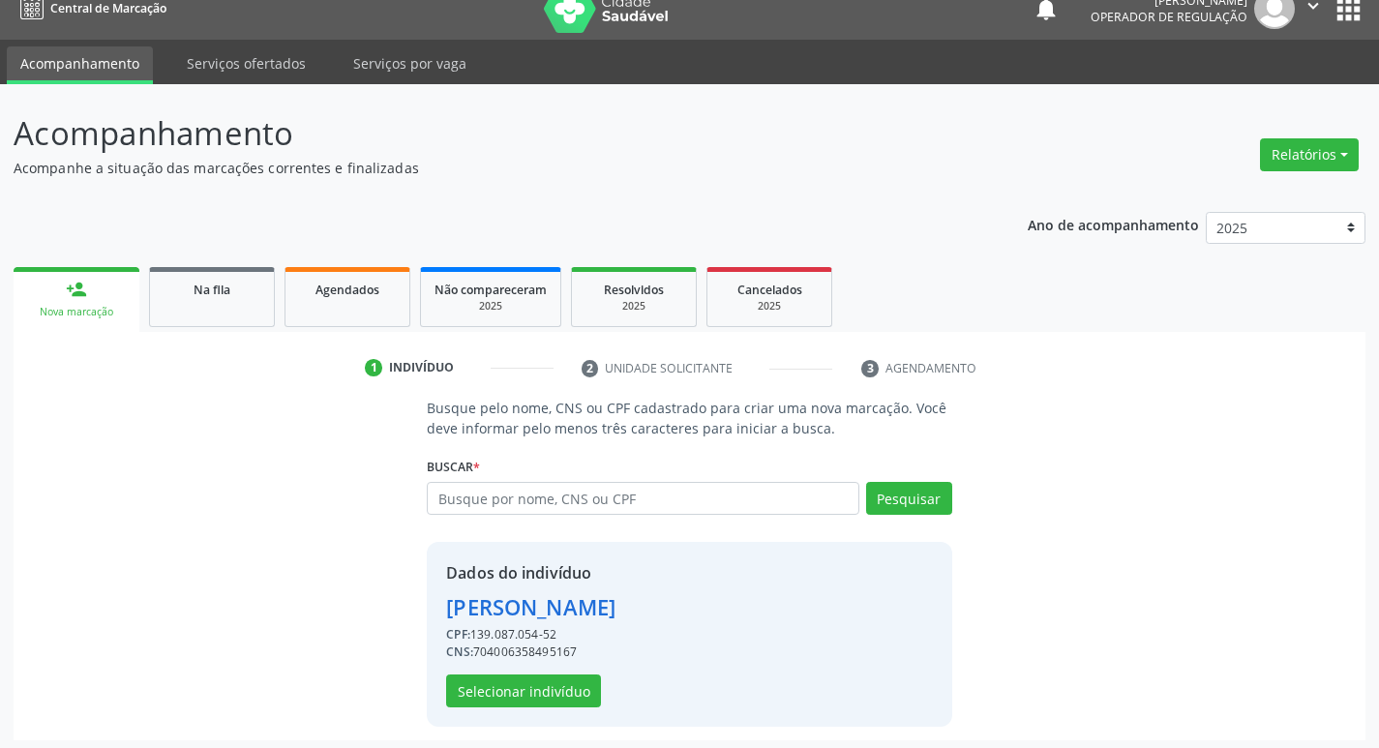
scroll to position [28, 0]
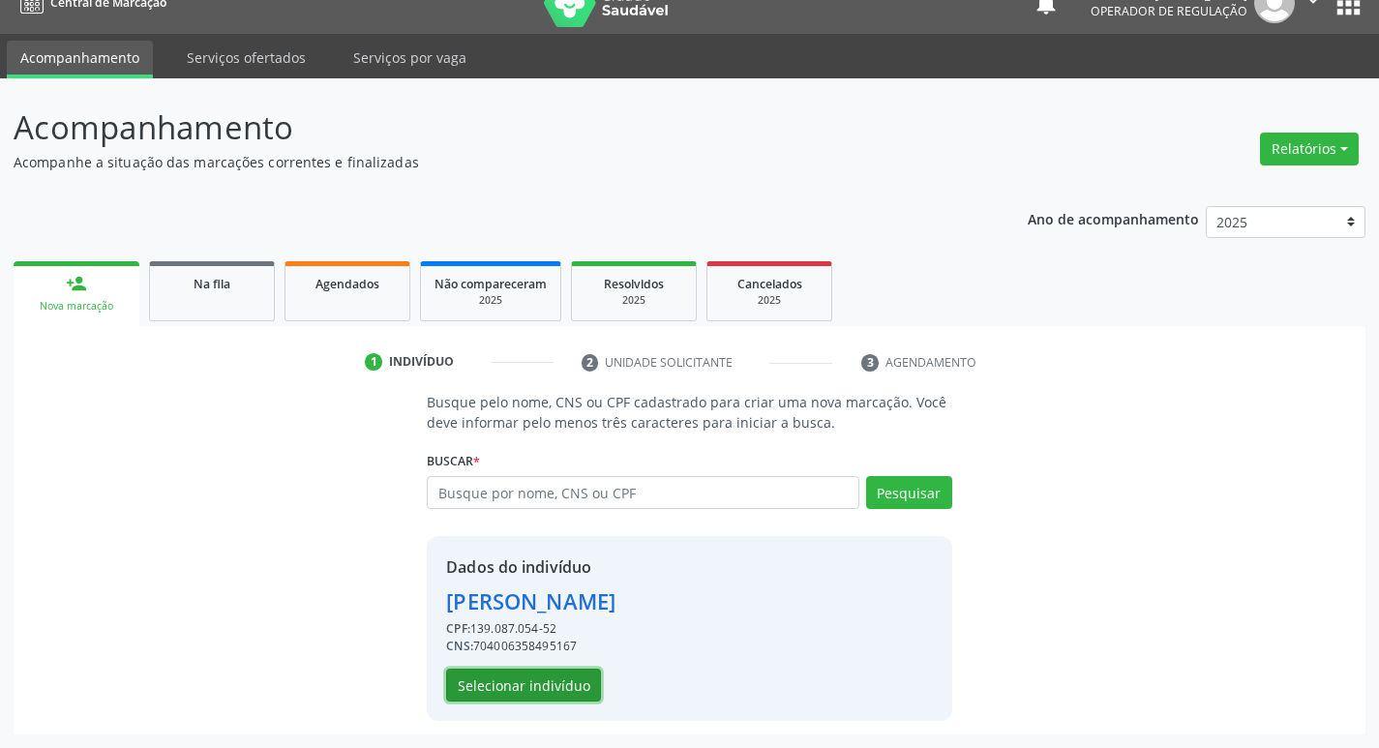
click at [568, 673] on button "Selecionar indivíduo" at bounding box center [523, 685] width 155 height 33
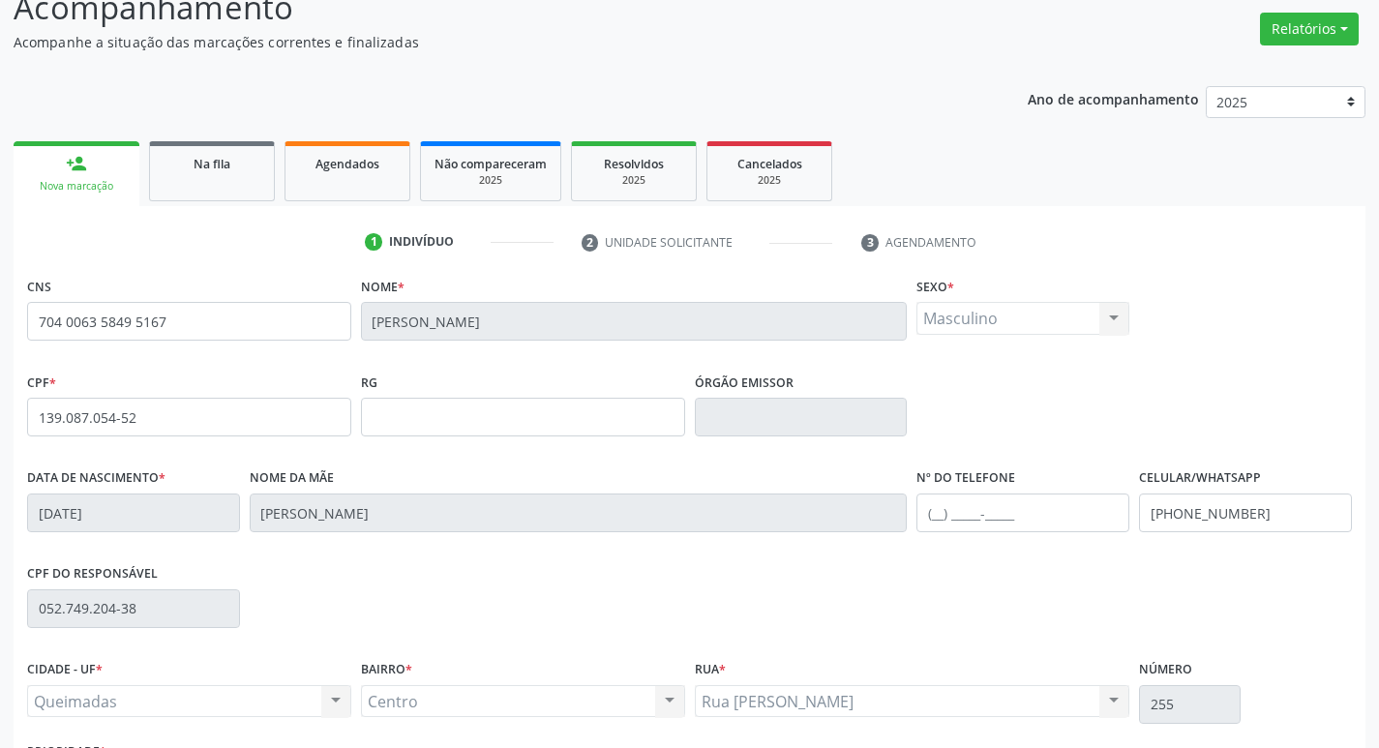
scroll to position [301, 0]
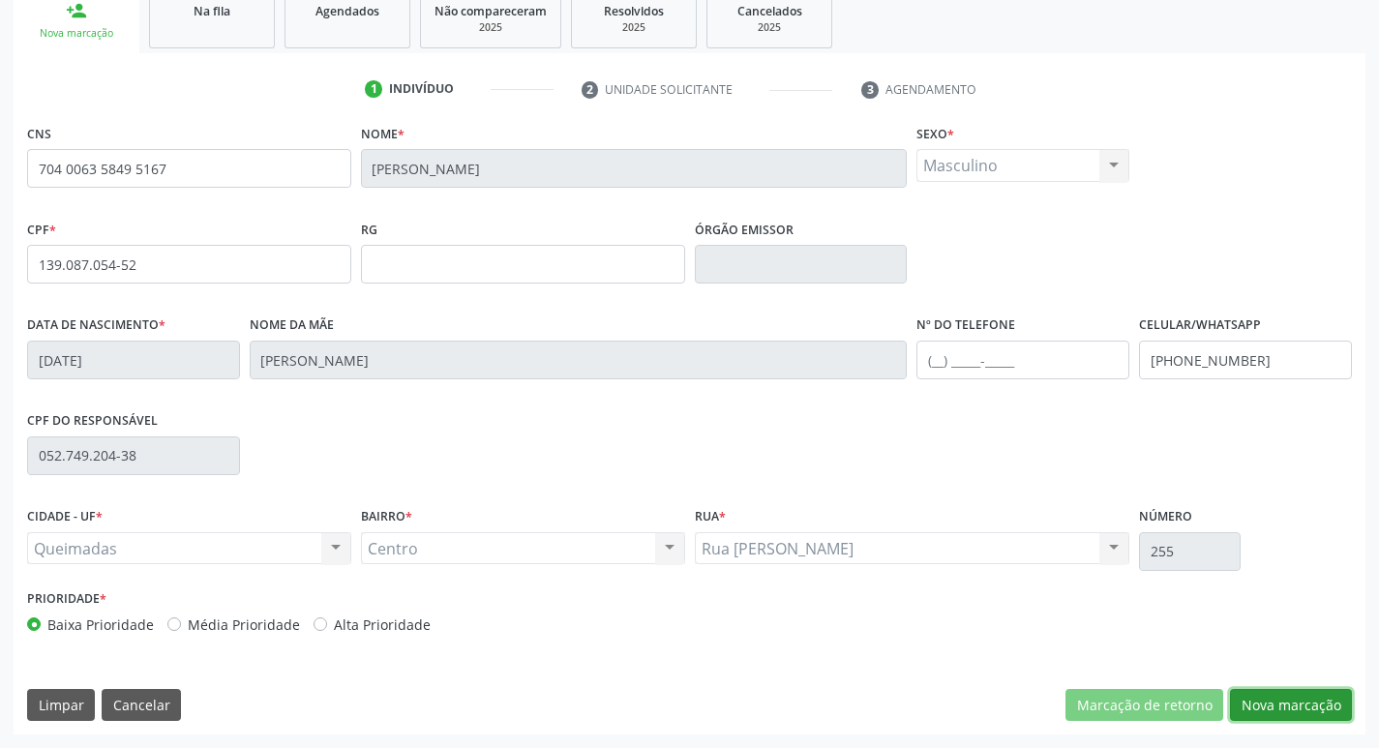
click at [1306, 705] on button "Nova marcação" at bounding box center [1291, 705] width 122 height 33
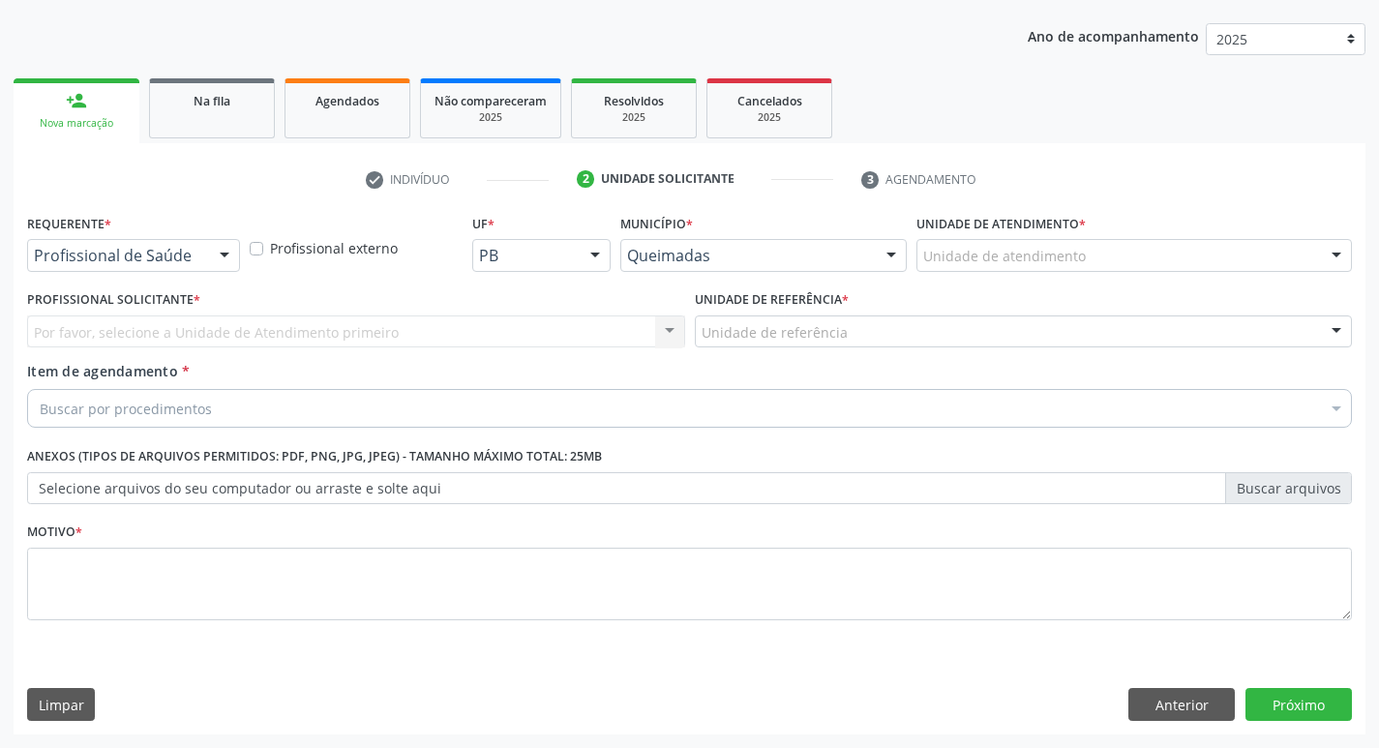
scroll to position [211, 0]
drag, startPoint x: 143, startPoint y: 265, endPoint x: 140, endPoint y: 301, distance: 35.9
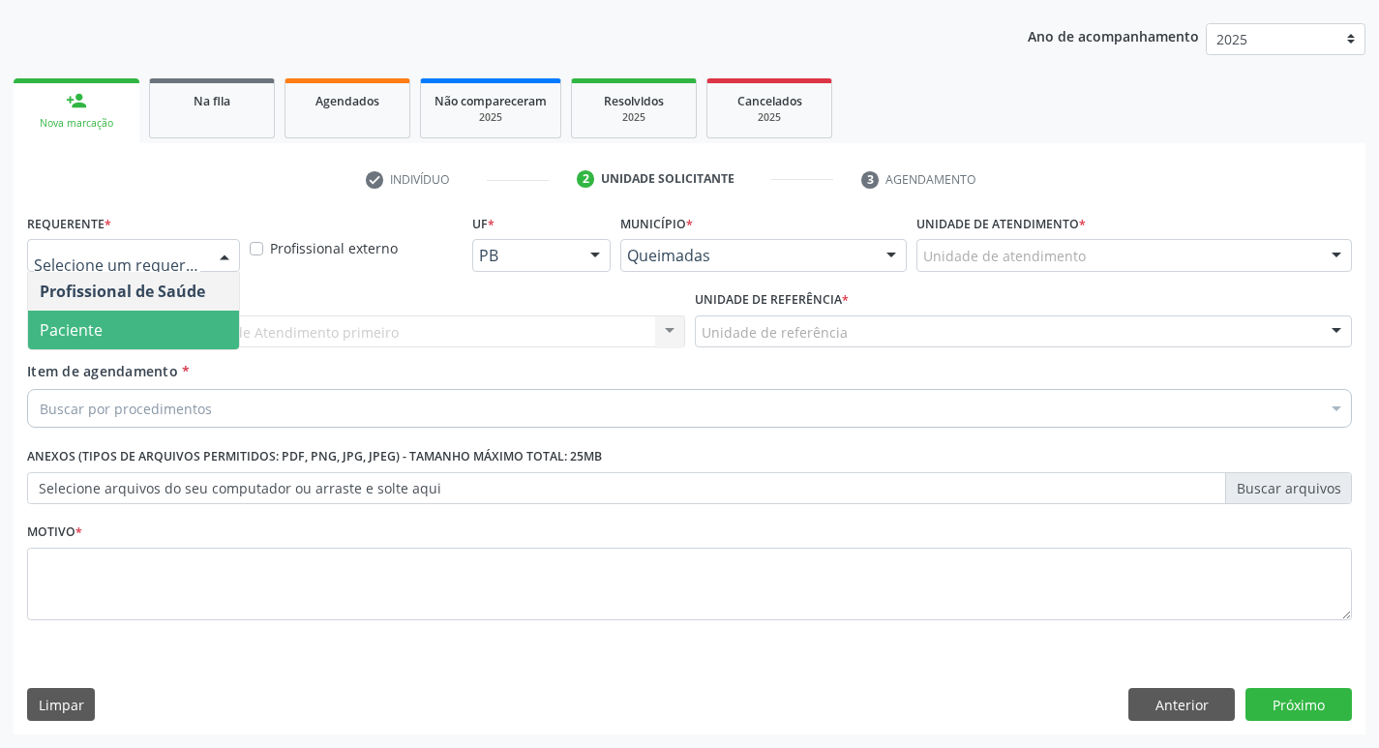
click at [132, 332] on span "Paciente" at bounding box center [133, 330] width 211 height 39
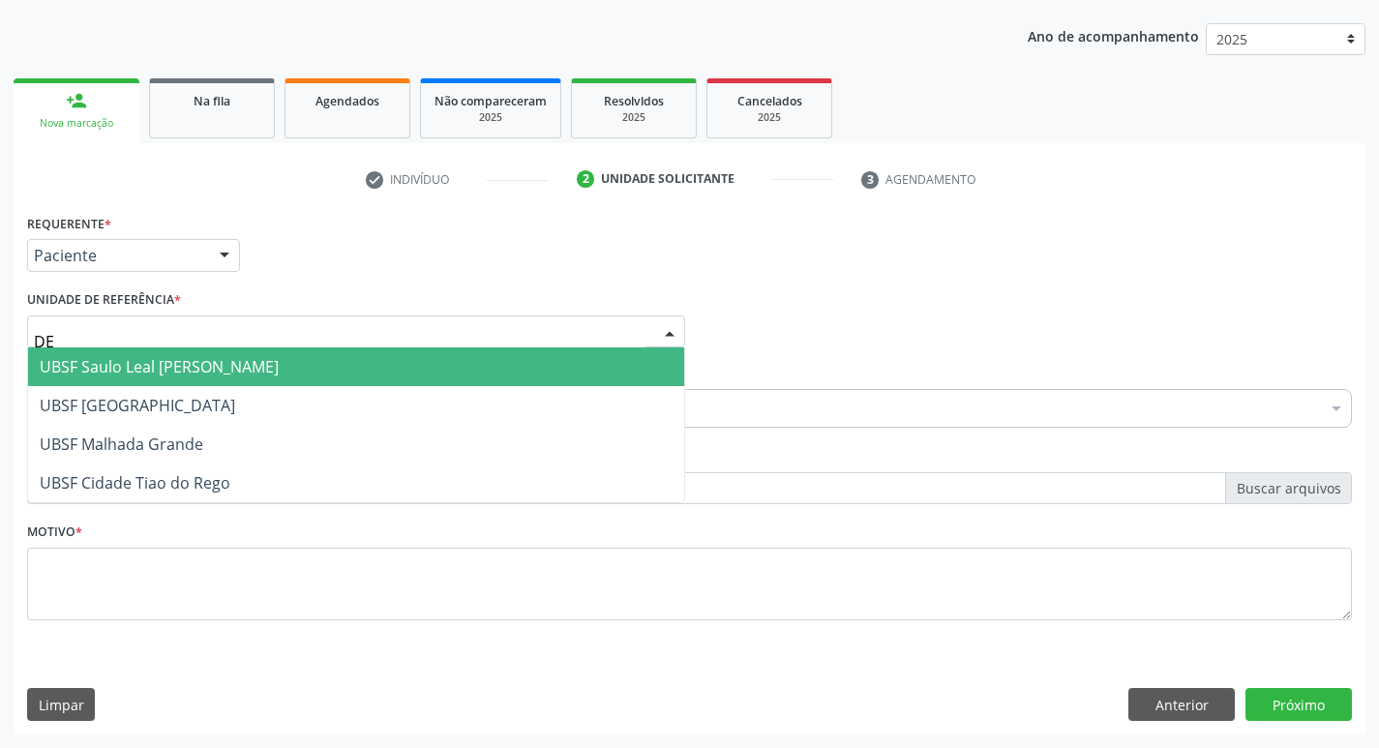
type input "D"
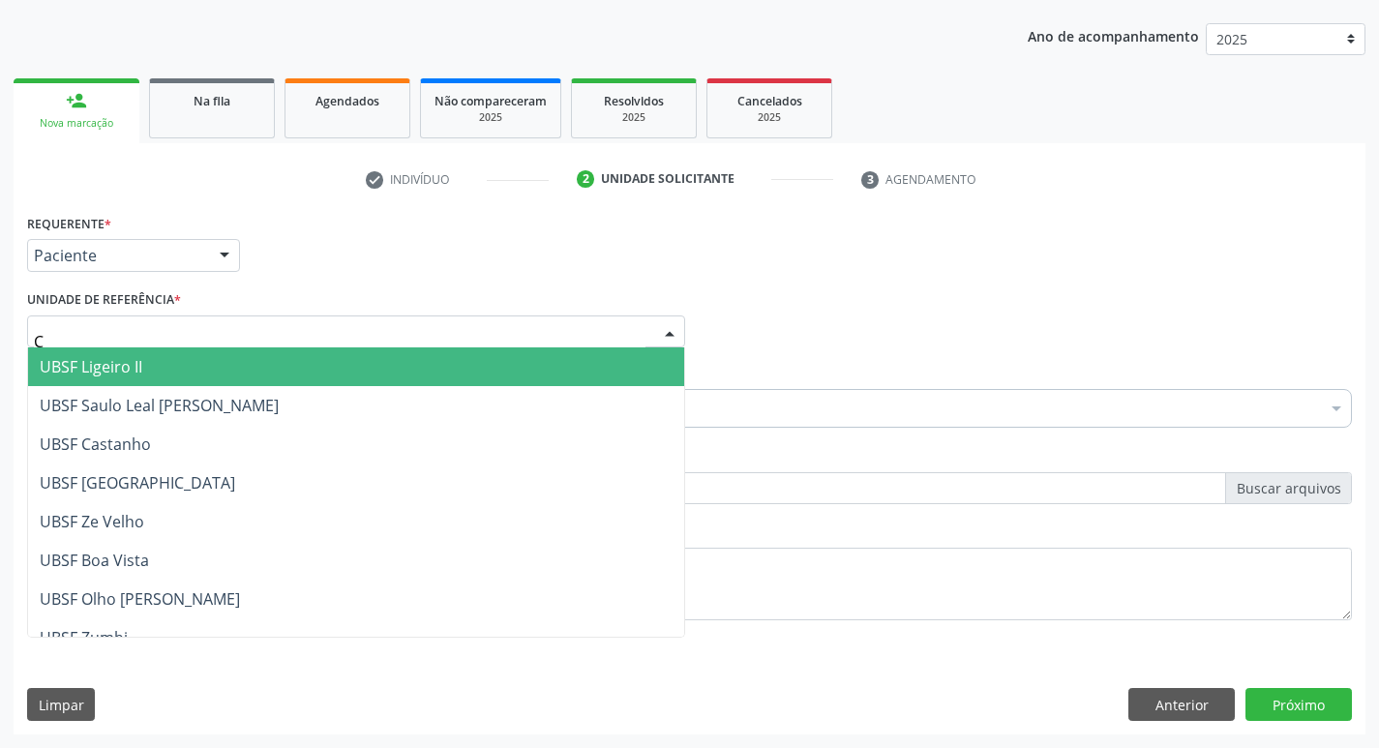
type input "CE"
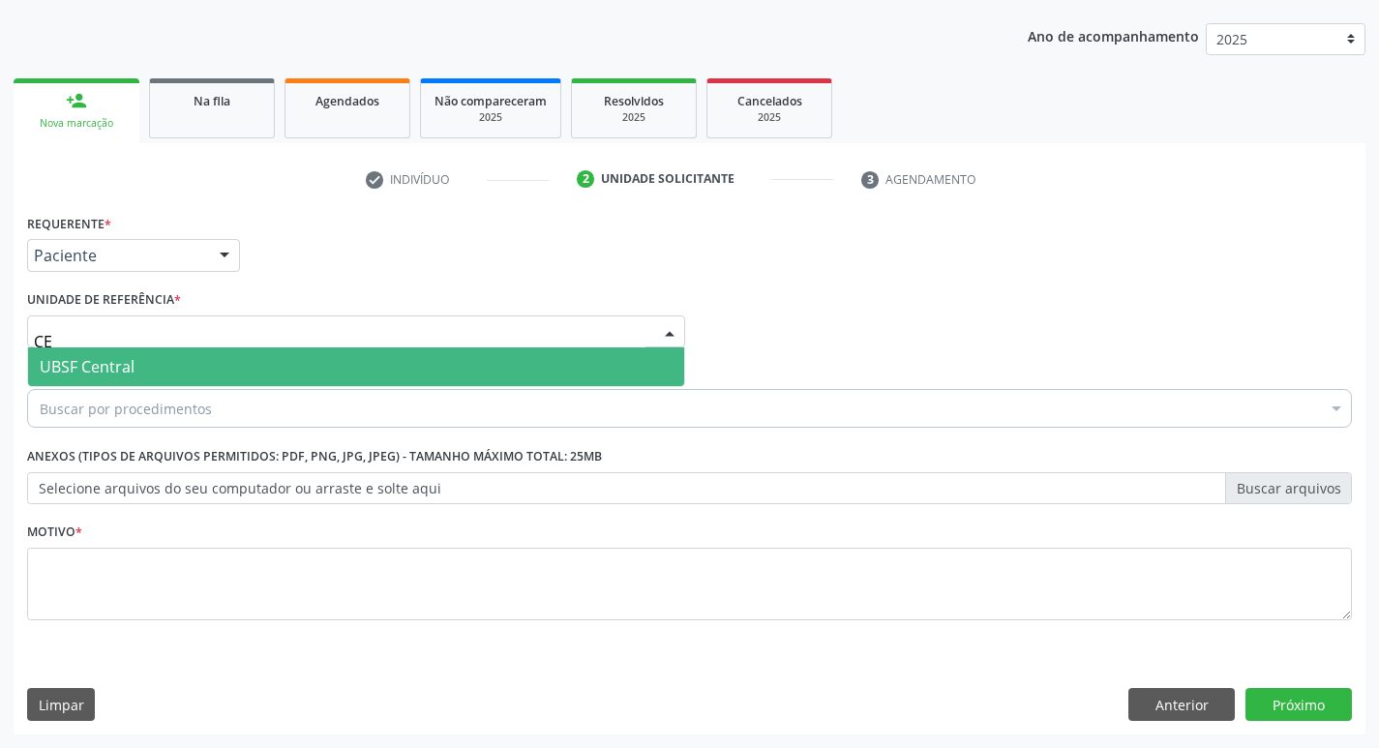
click at [160, 358] on span "UBSF Central" at bounding box center [356, 366] width 656 height 39
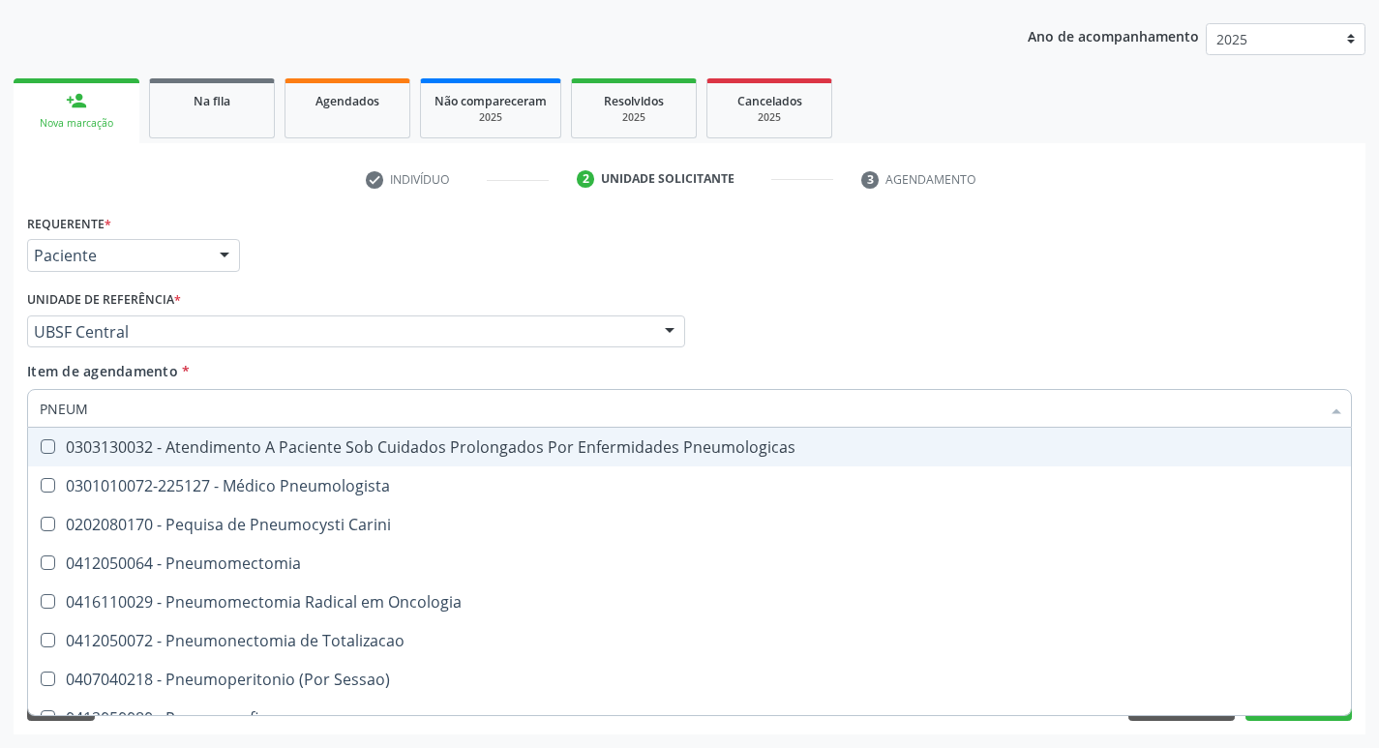
type input "PNEUMO"
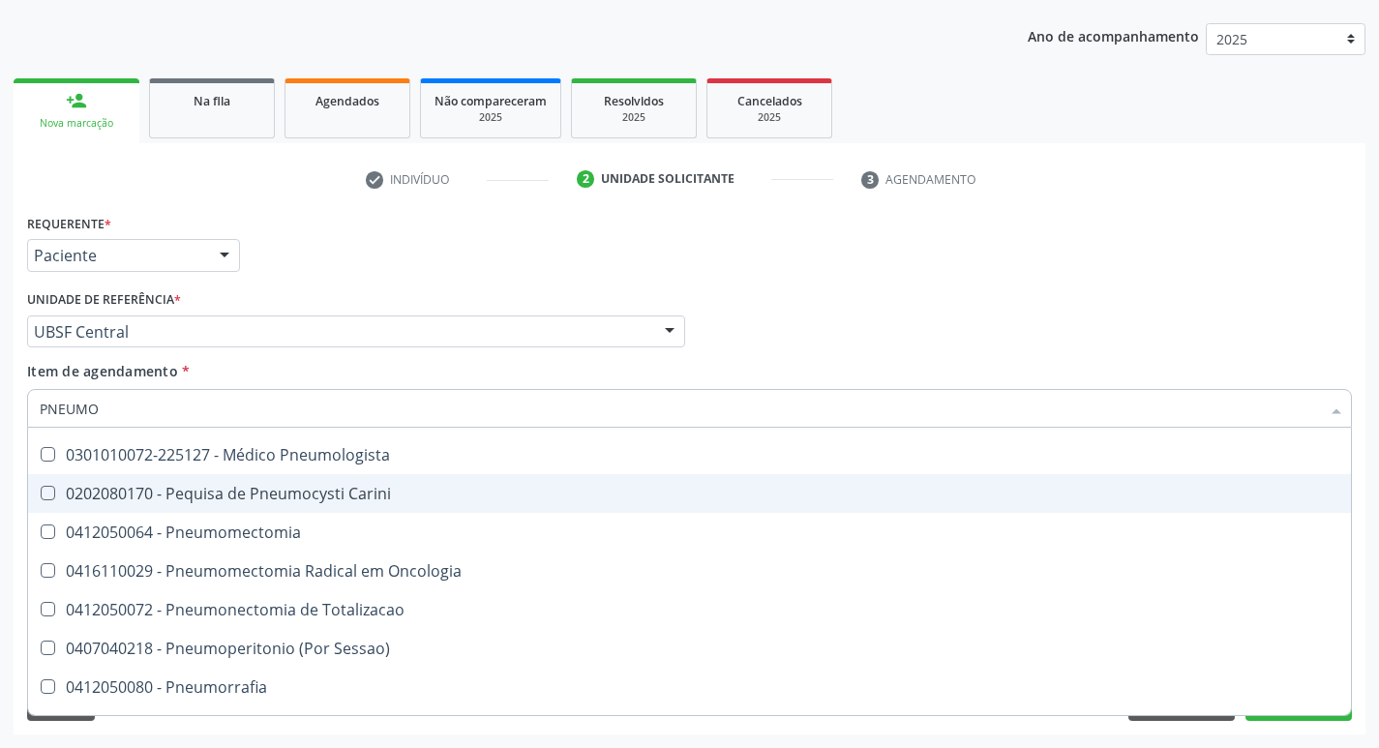
scroll to position [0, 0]
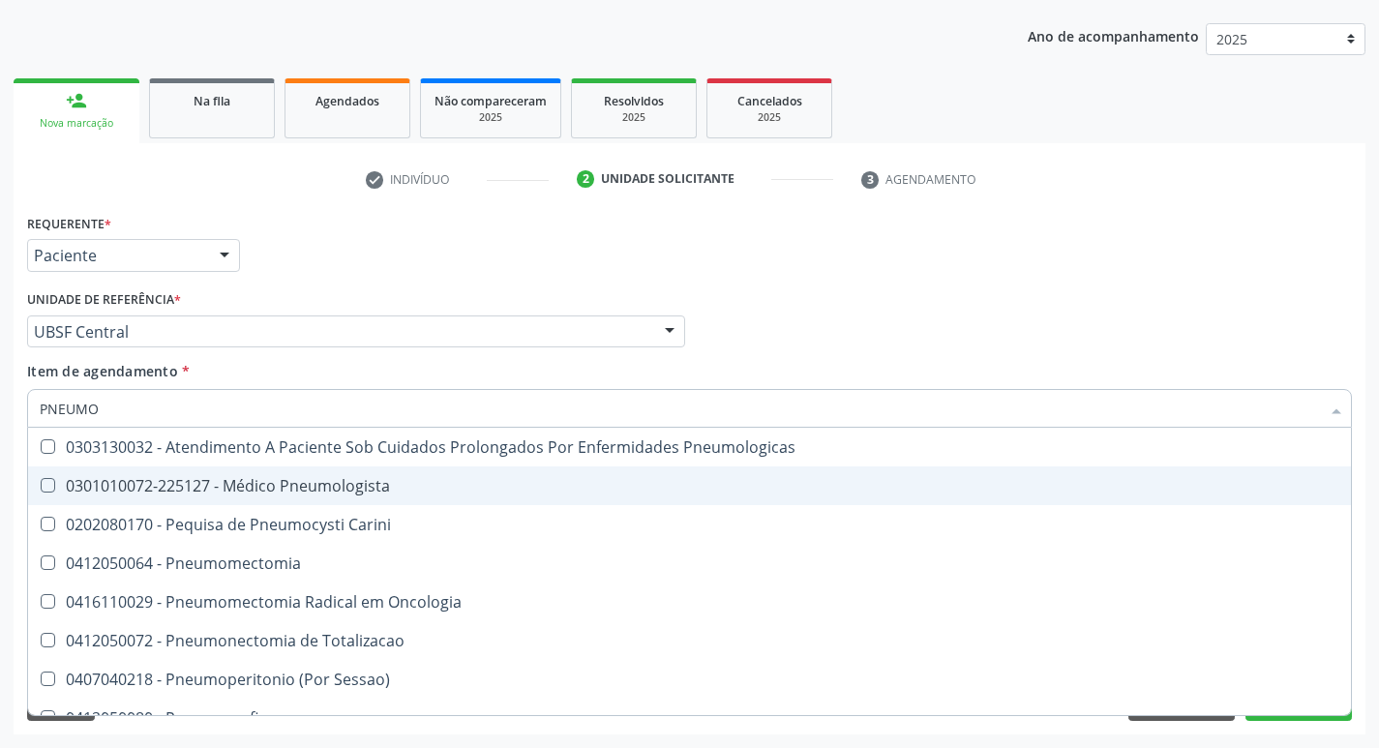
click at [314, 478] on div "0301010072-225127 - Médico Pneumologista" at bounding box center [690, 485] width 1300 height 15
checkbox Pneumologista "true"
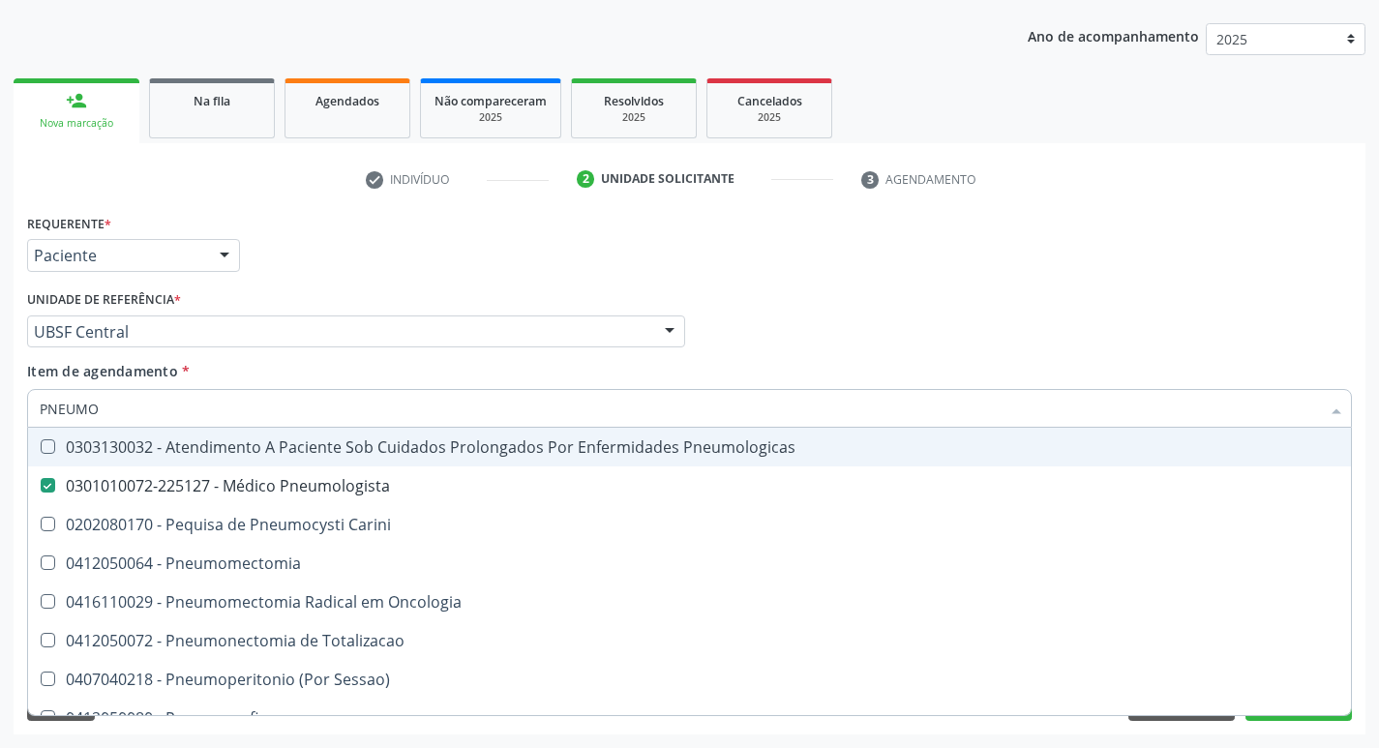
click at [518, 284] on div "Requerente * Paciente Profissional de Saúde Paciente Nenhum resultado encontrad…" at bounding box center [689, 246] width 1335 height 75
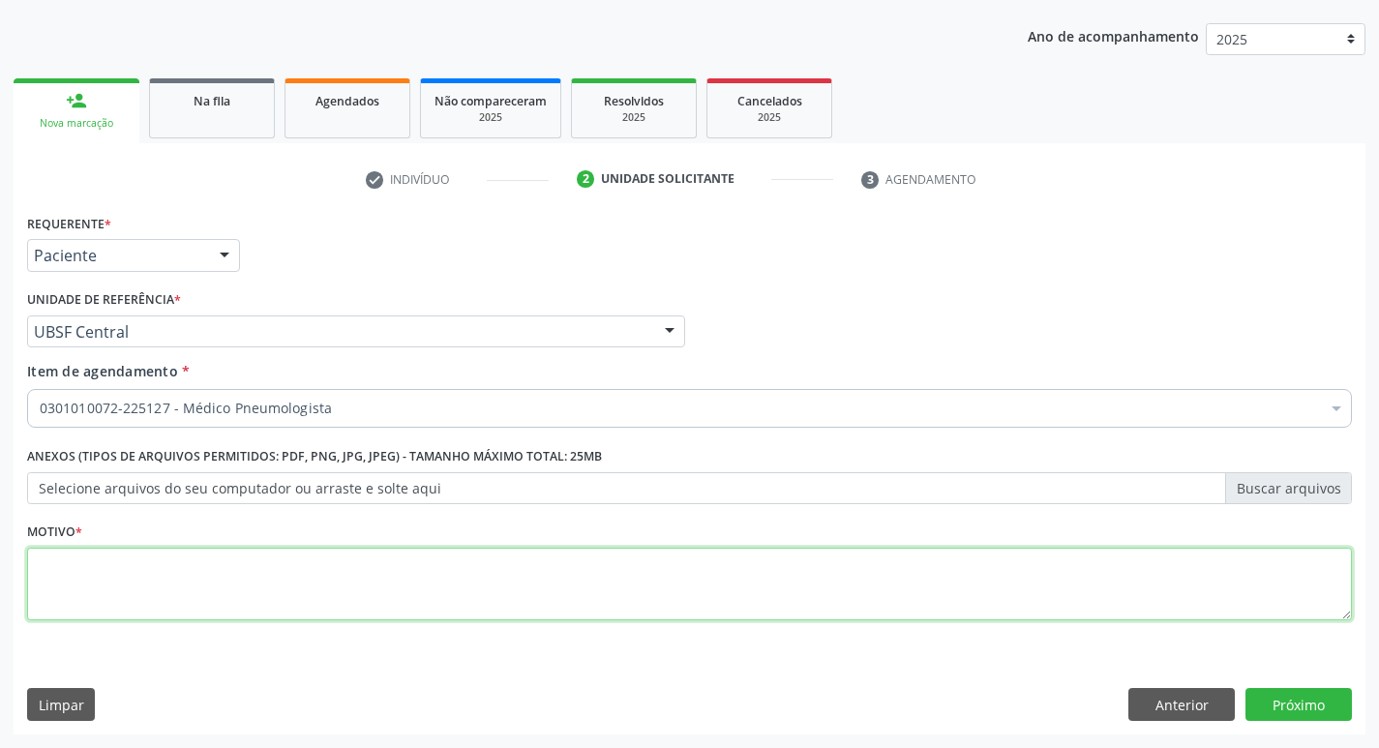
click at [227, 554] on textarea at bounding box center [689, 585] width 1325 height 74
type textarea "ASMA"
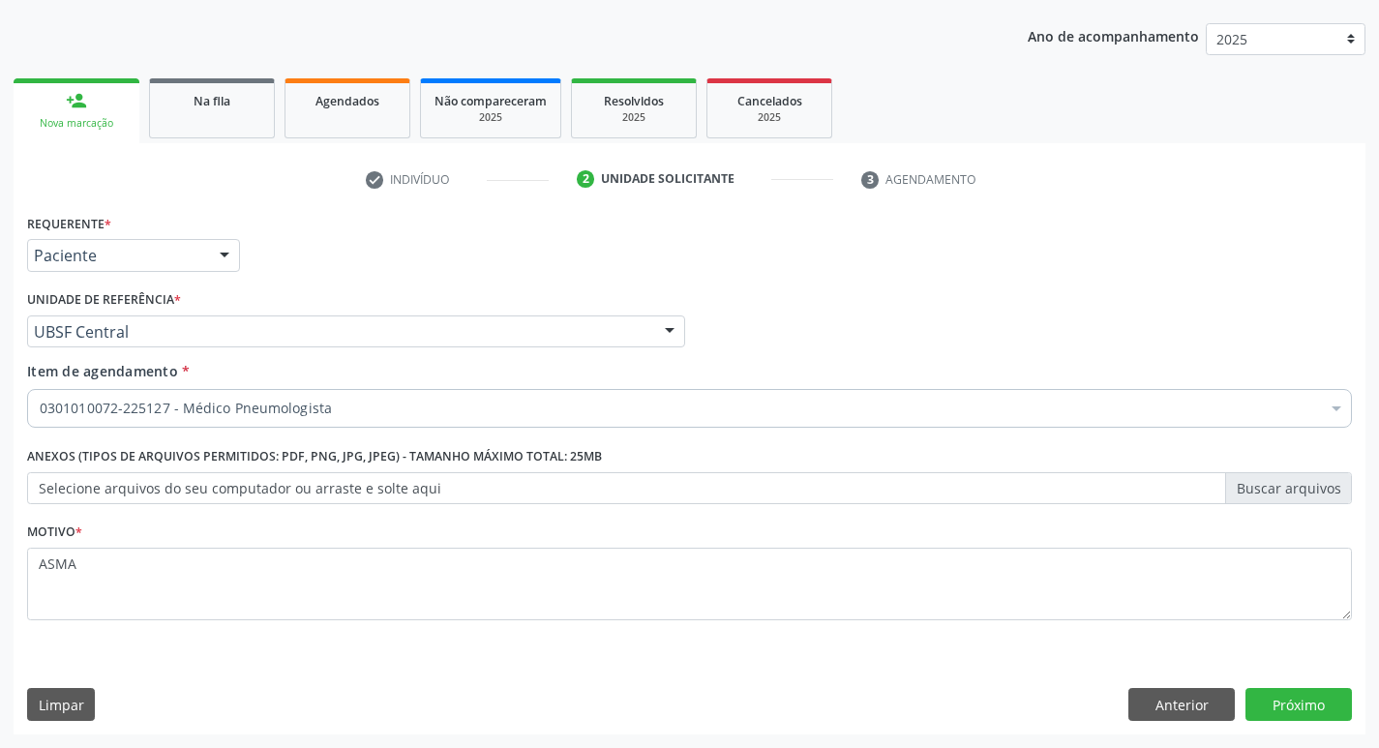
click at [1243, 698] on div "Anterior Próximo" at bounding box center [1240, 704] width 224 height 33
click at [1256, 700] on button "Próximo" at bounding box center [1299, 704] width 106 height 33
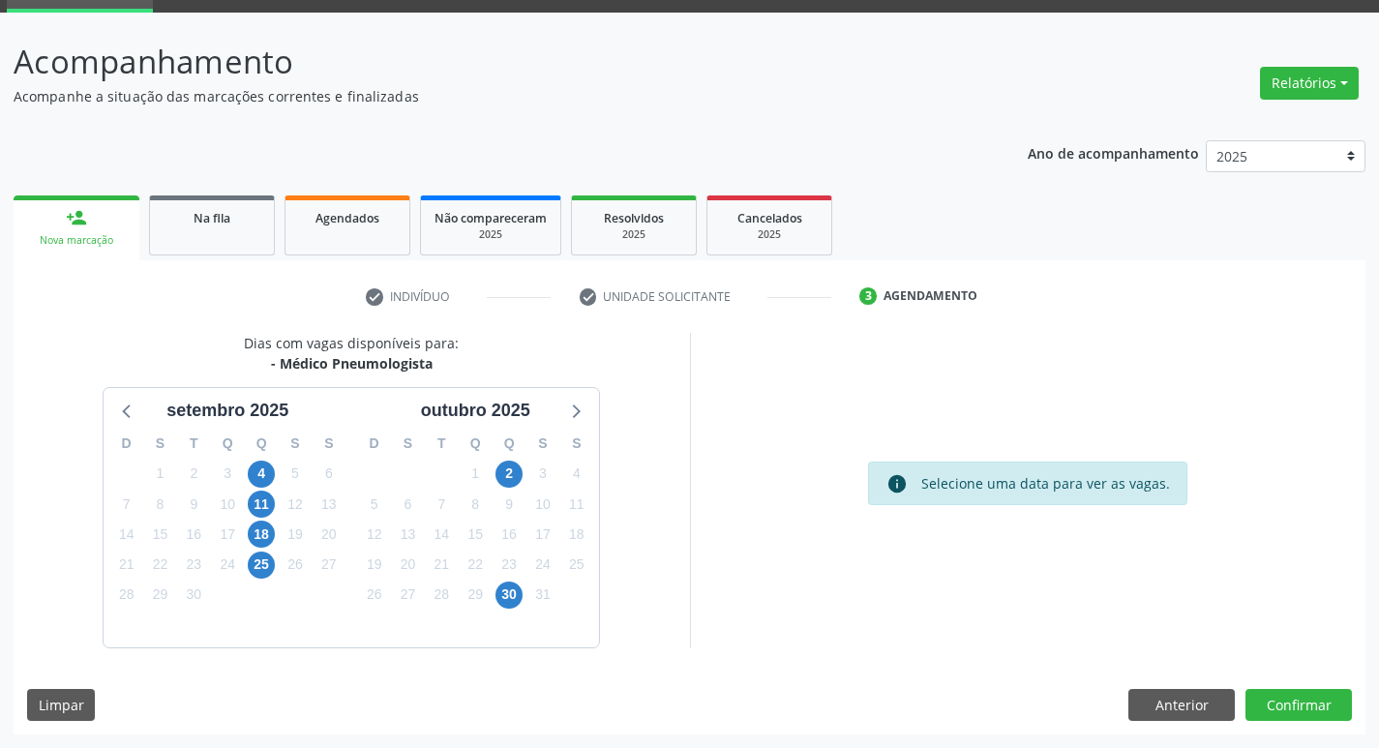
click at [525, 469] on div "2" at bounding box center [510, 474] width 34 height 30
click at [523, 468] on div "2" at bounding box center [510, 474] width 34 height 30
click at [520, 468] on span "2" at bounding box center [509, 474] width 27 height 27
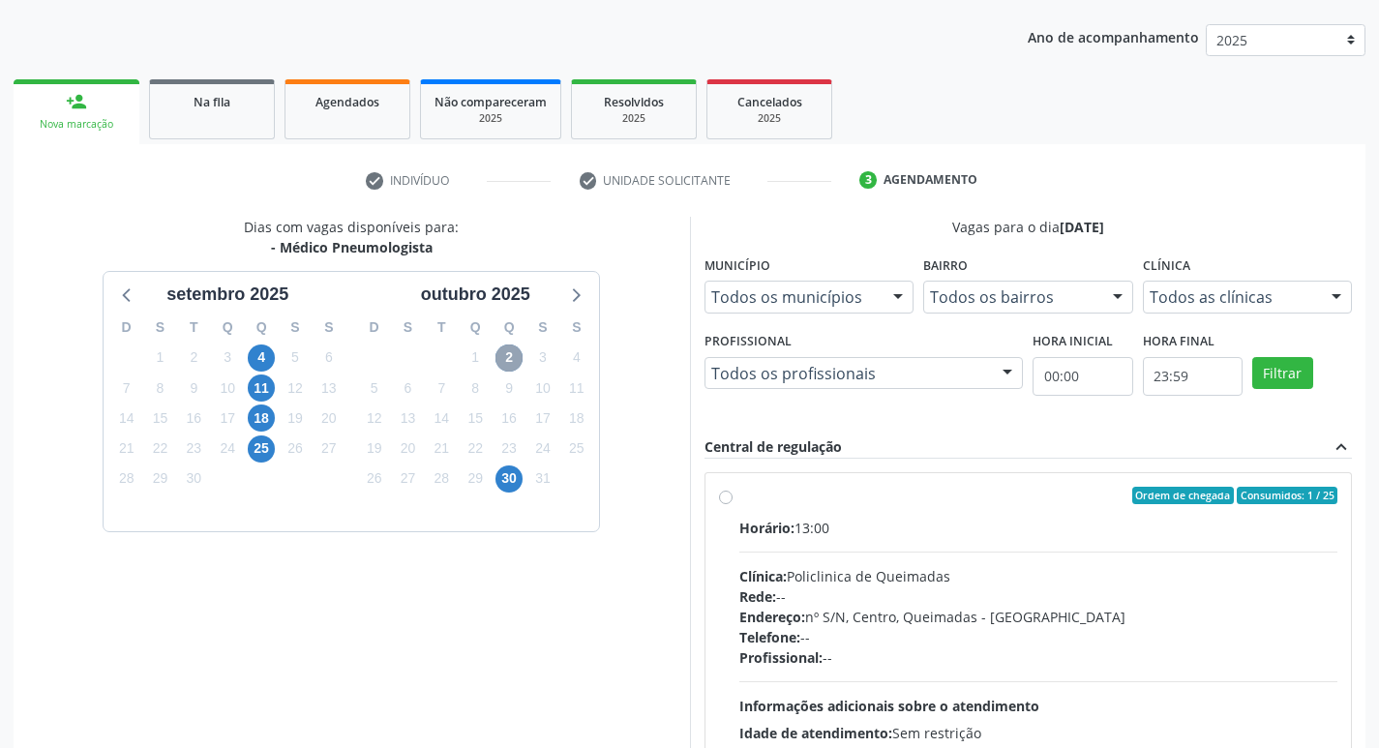
scroll to position [374, 0]
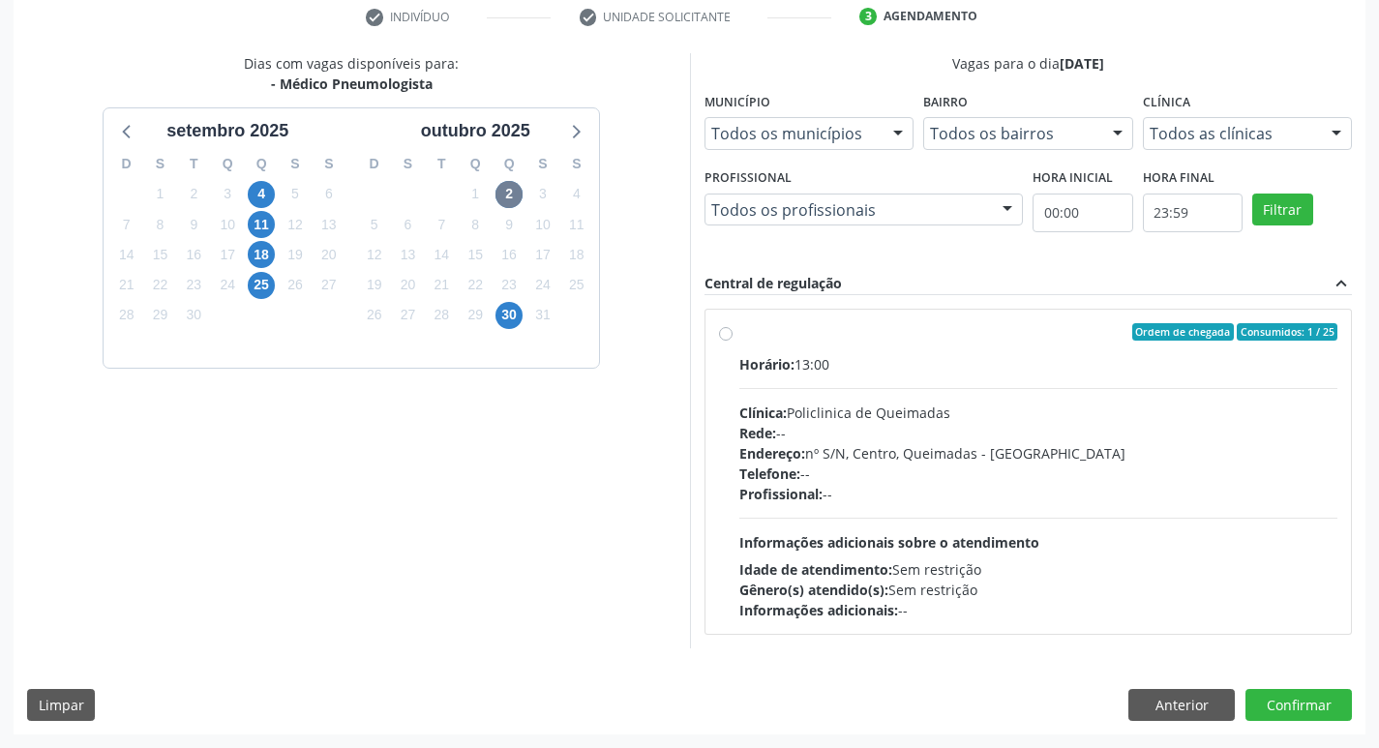
click at [1087, 339] on div "Ordem de chegada Consumidos: 1 / 25" at bounding box center [1038, 331] width 599 height 17
click at [733, 339] on input "Ordem de chegada Consumidos: 1 / 25 Horário: 13:00 Clínica: Policlinica de Quei…" at bounding box center [726, 331] width 14 height 17
radio input "true"
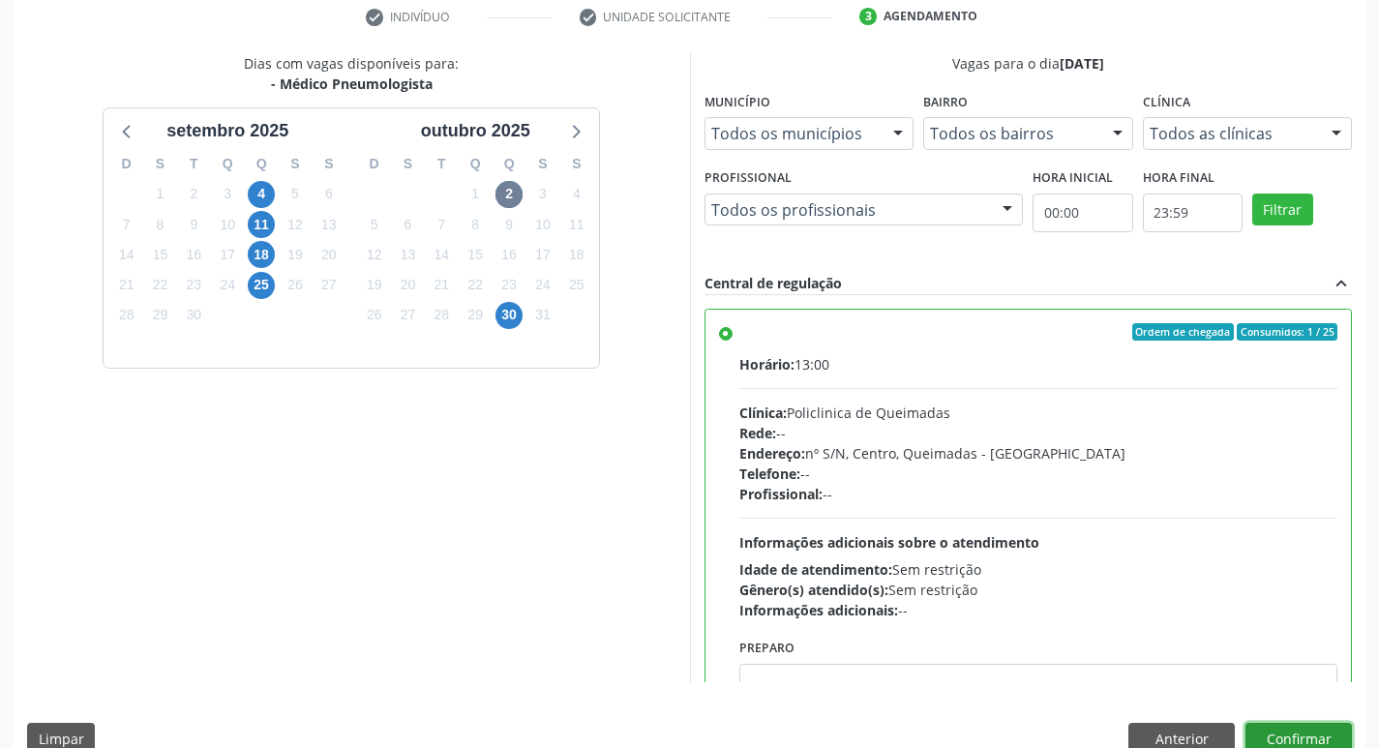
click at [1283, 735] on button "Confirmar" at bounding box center [1299, 739] width 106 height 33
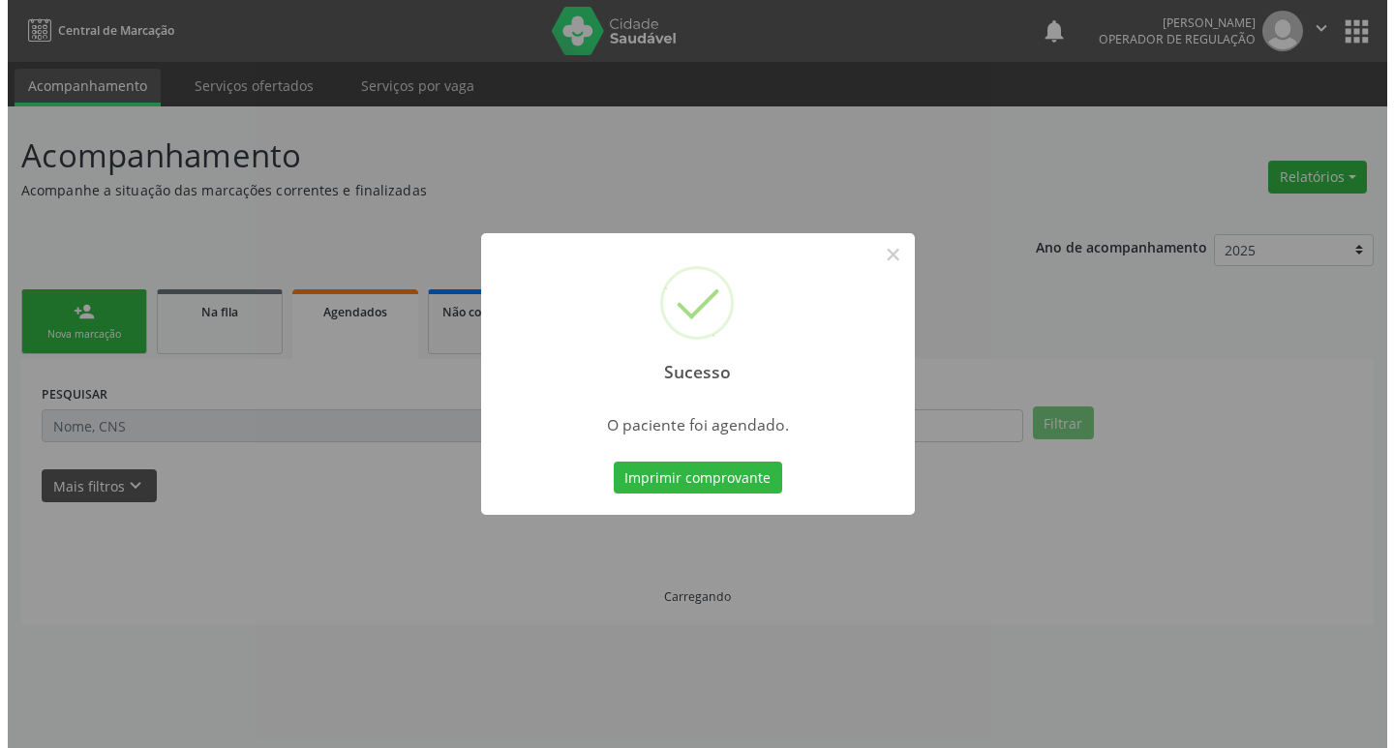
scroll to position [0, 0]
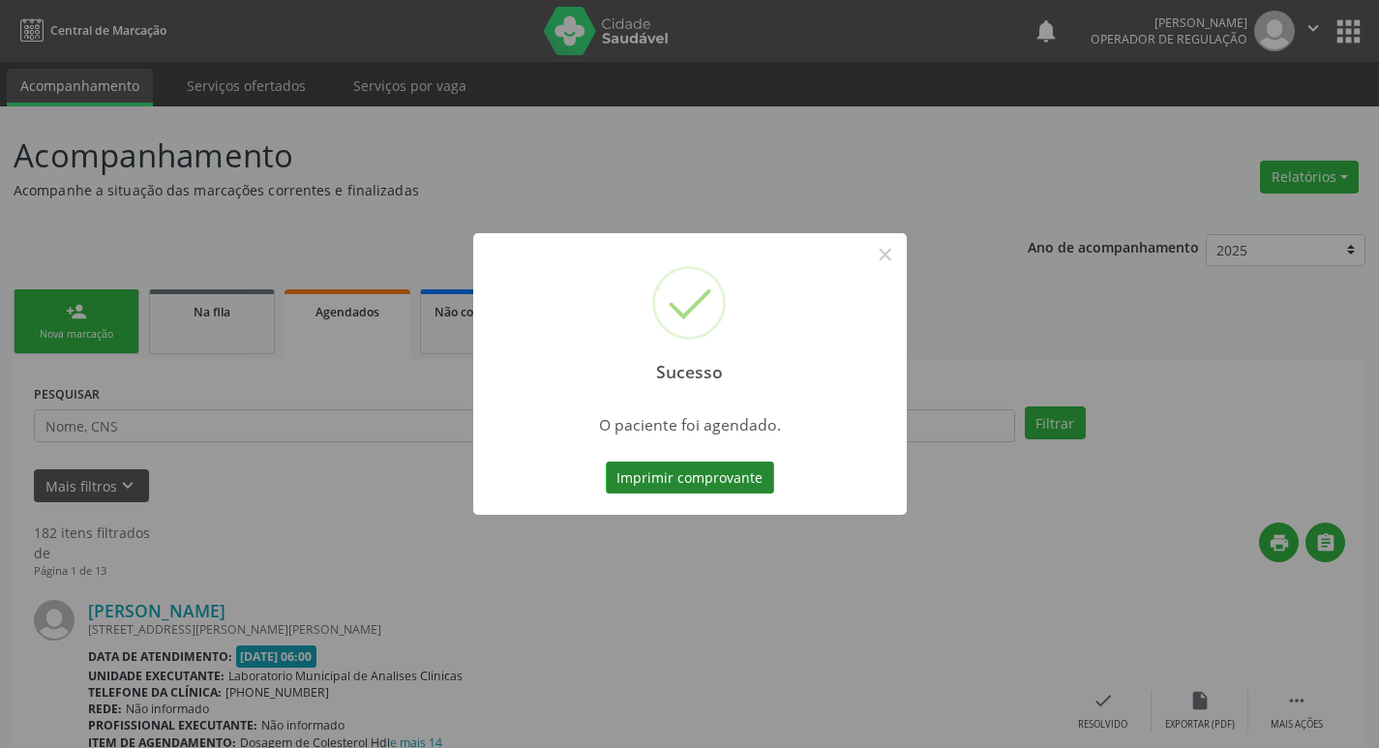
click at [738, 490] on button "Imprimir comprovante" at bounding box center [690, 478] width 168 height 33
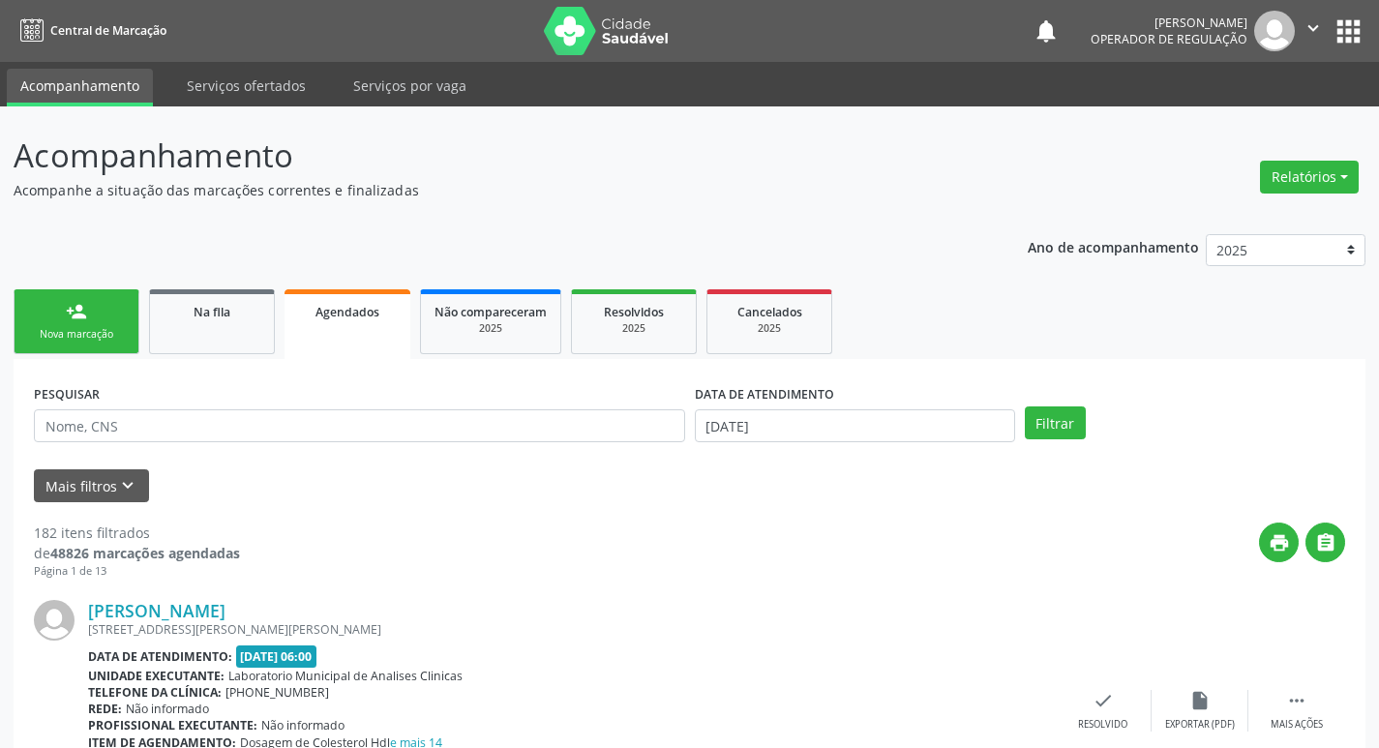
click at [1303, 27] on icon "" at bounding box center [1313, 27] width 21 height 21
click at [532, 329] on div "2025" at bounding box center [491, 328] width 112 height 15
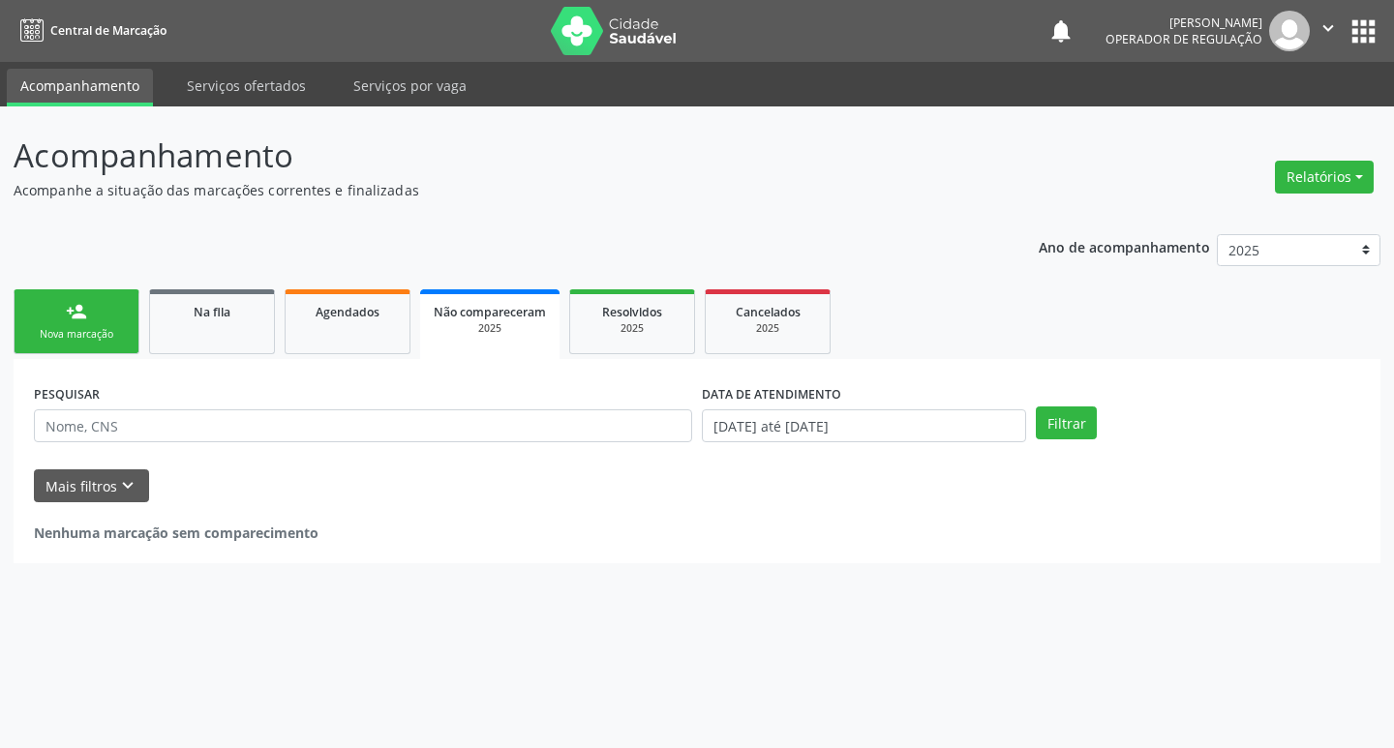
click at [1362, 27] on button "apps" at bounding box center [1363, 32] width 34 height 34
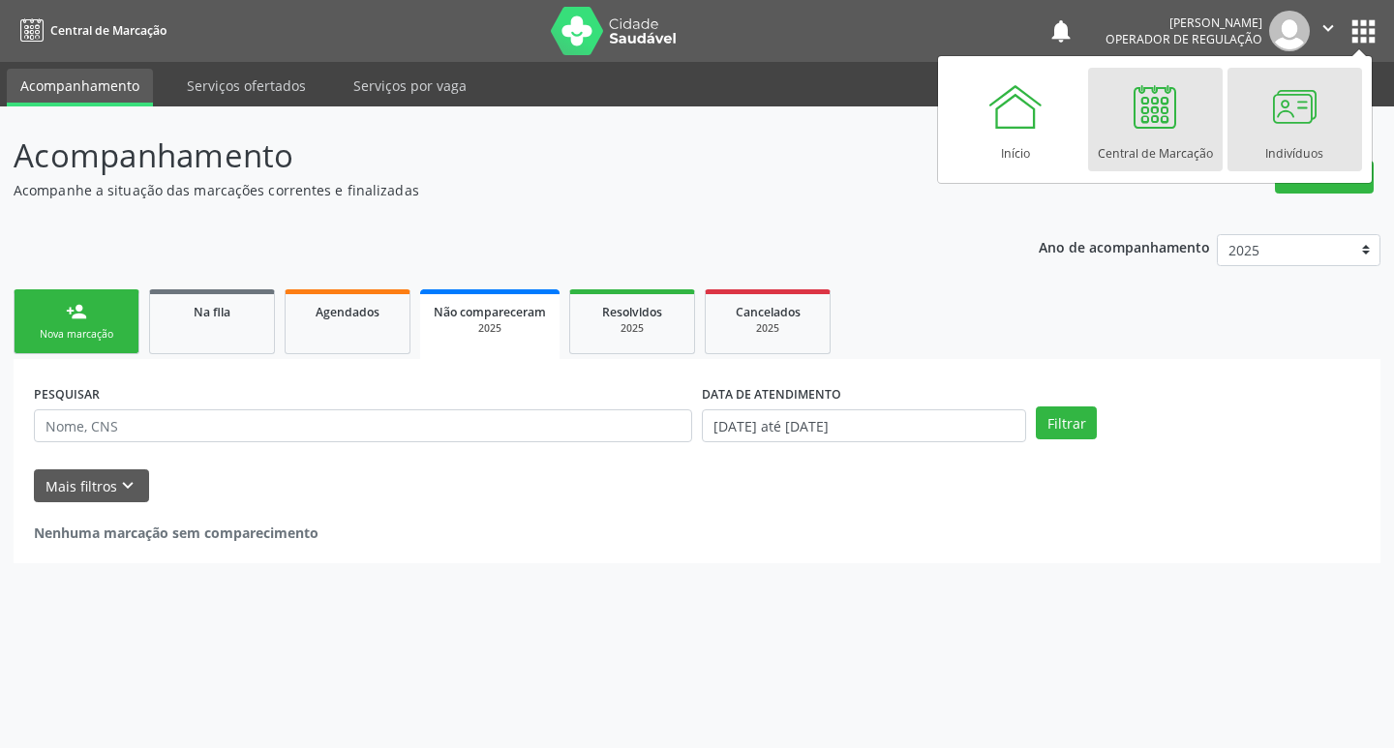
click at [1309, 100] on div at bounding box center [1294, 106] width 58 height 58
